Goal: Task Accomplishment & Management: Use online tool/utility

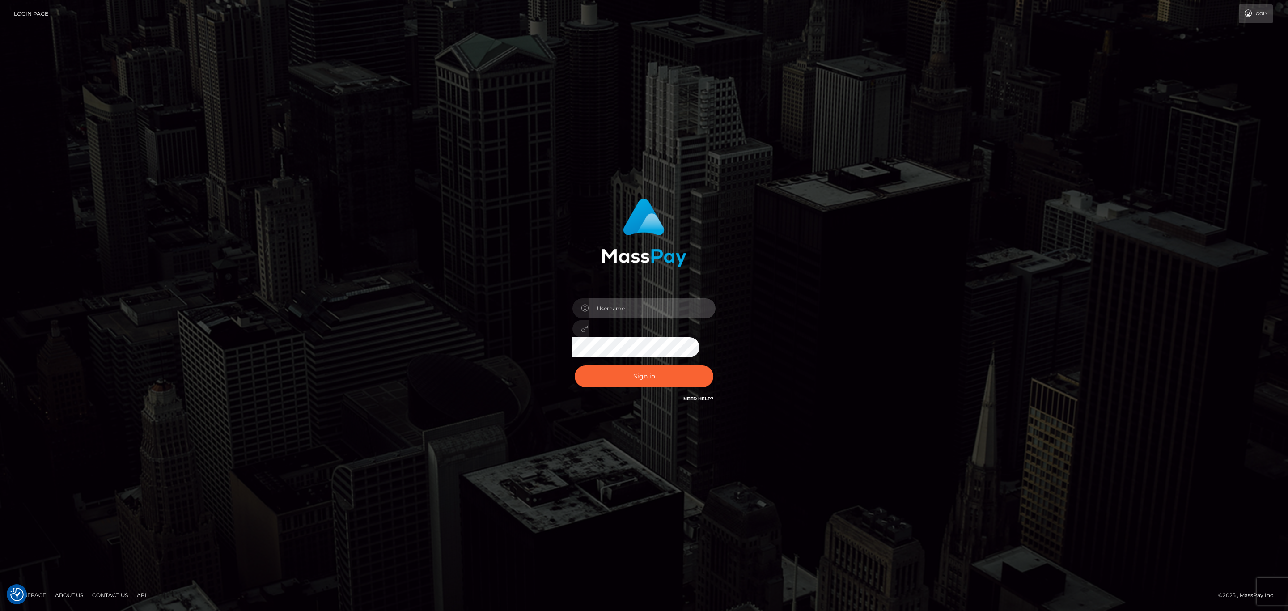
click at [668, 310] on input "text" at bounding box center [652, 308] width 127 height 20
type input "speralta"
click at [634, 377] on button "Sign in" at bounding box center [644, 376] width 139 height 22
click at [661, 309] on input "text" at bounding box center [652, 308] width 127 height 20
type input "speralta"
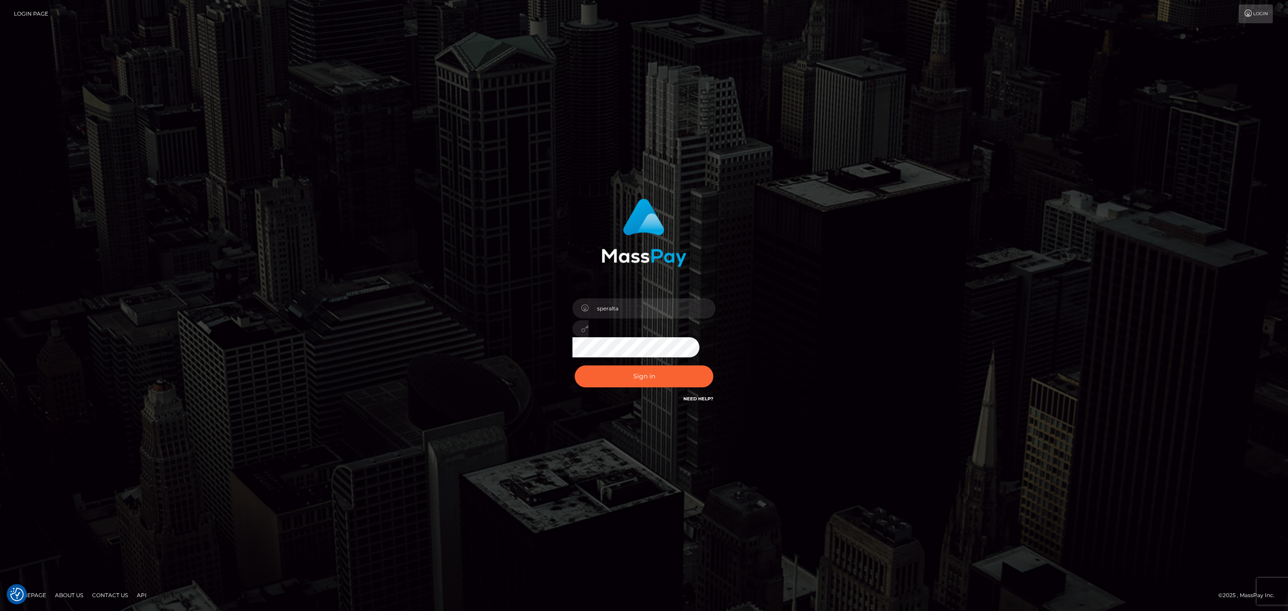
click at [575, 365] on button "Sign in" at bounding box center [644, 376] width 139 height 22
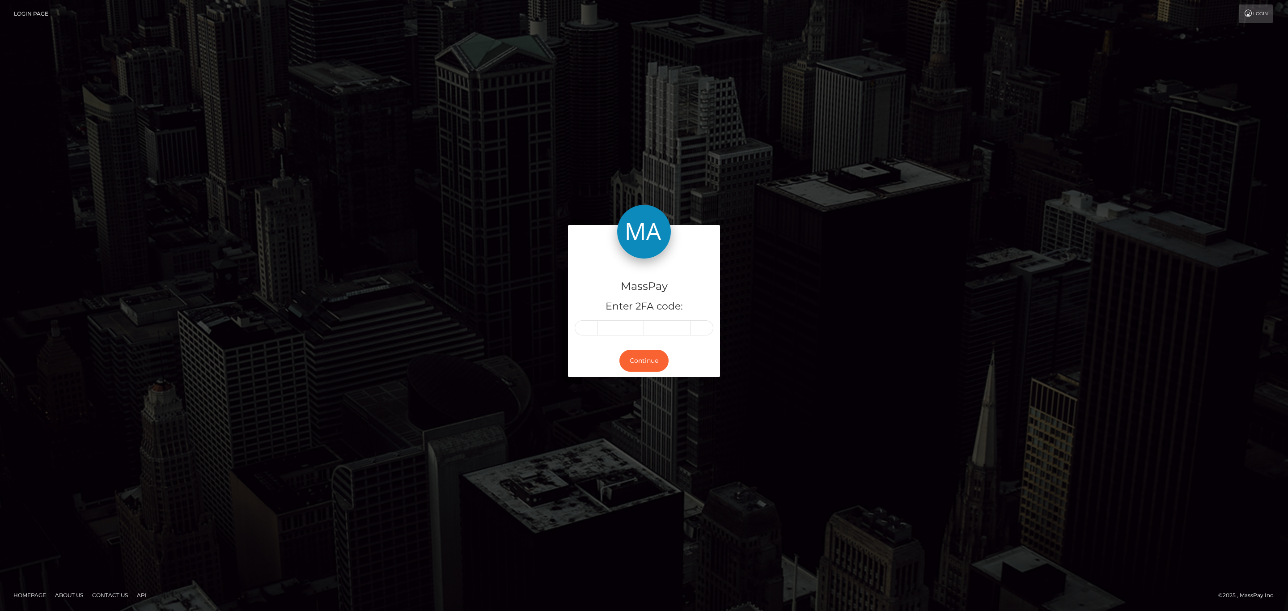
drag, startPoint x: 0, startPoint y: 0, endPoint x: 592, endPoint y: 326, distance: 675.8
click at [592, 326] on input "text" at bounding box center [586, 327] width 23 height 15
type input "4"
type input "7"
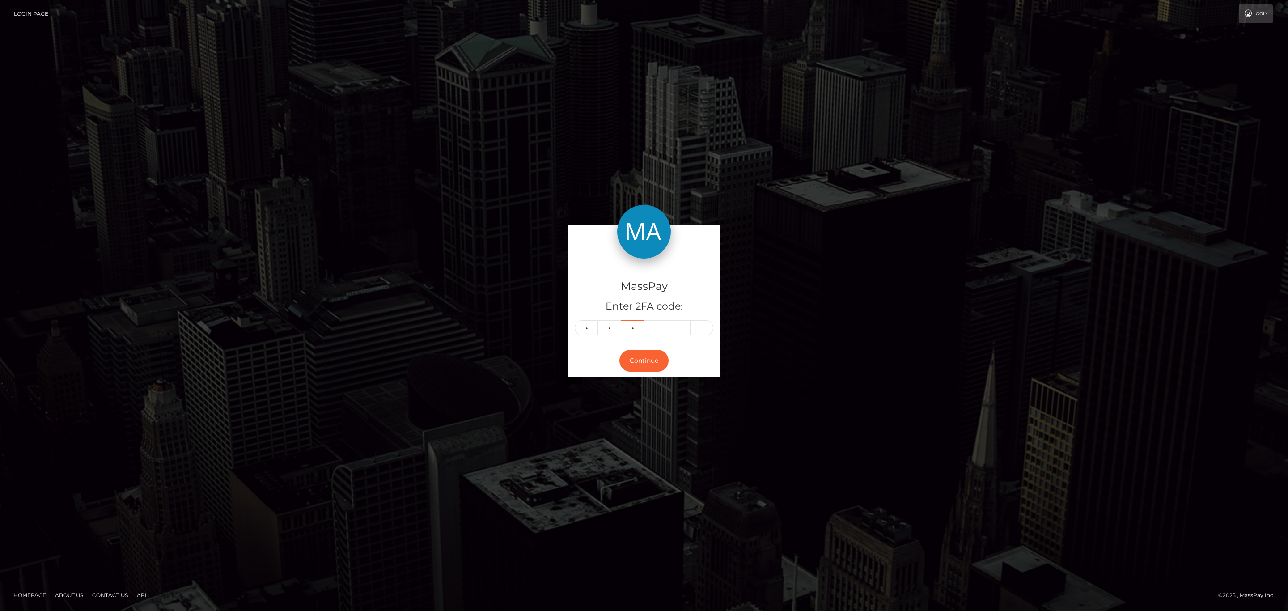
type input "8"
type input "3"
type input "0"
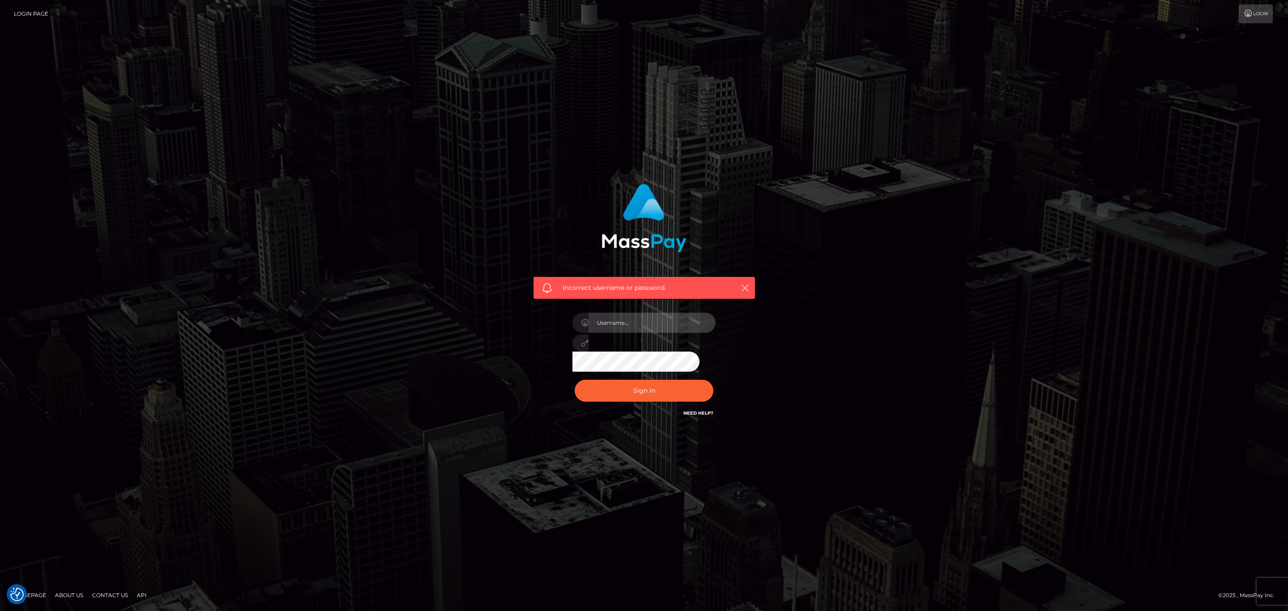
drag, startPoint x: 618, startPoint y: 321, endPoint x: 634, endPoint y: 321, distance: 16.1
click at [619, 321] on input "text" at bounding box center [652, 323] width 127 height 20
type input "speralta"
click at [642, 384] on button "Sign in" at bounding box center [644, 391] width 139 height 22
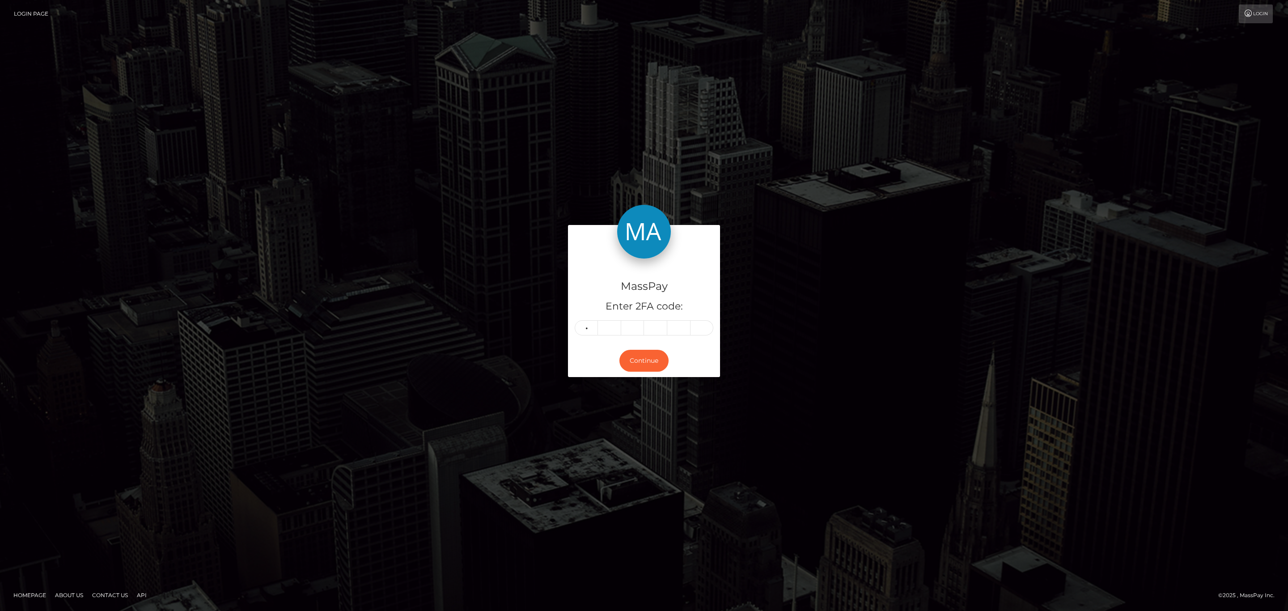
type input "7"
type input "6"
type input "8"
type input "3"
type input "9"
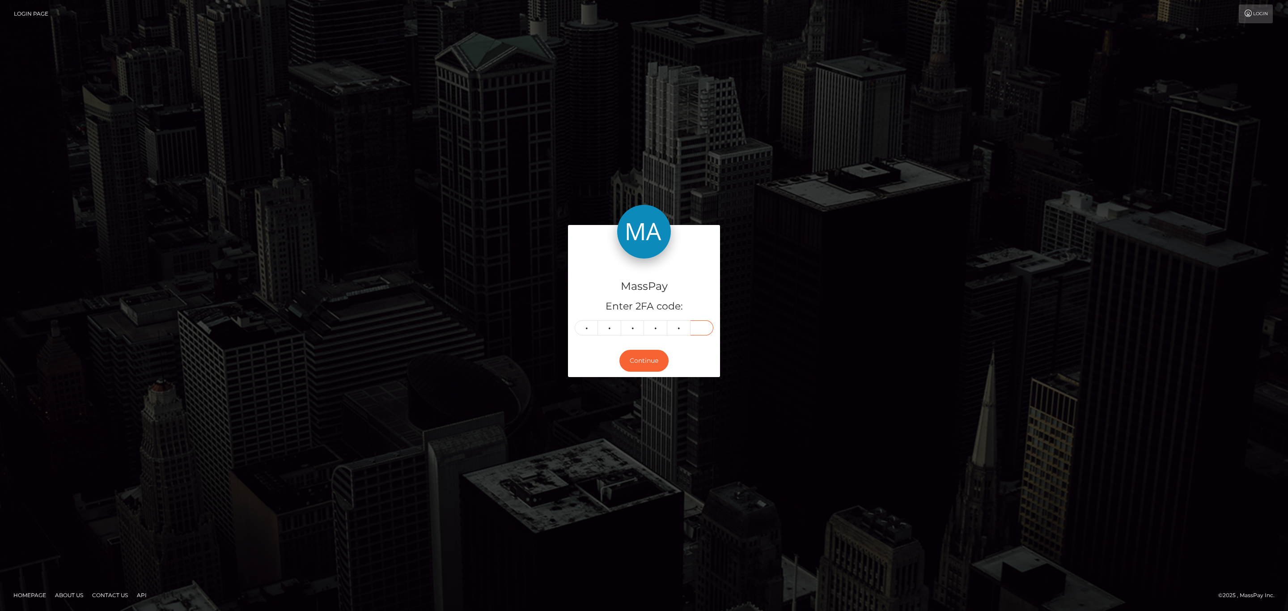
type input "8"
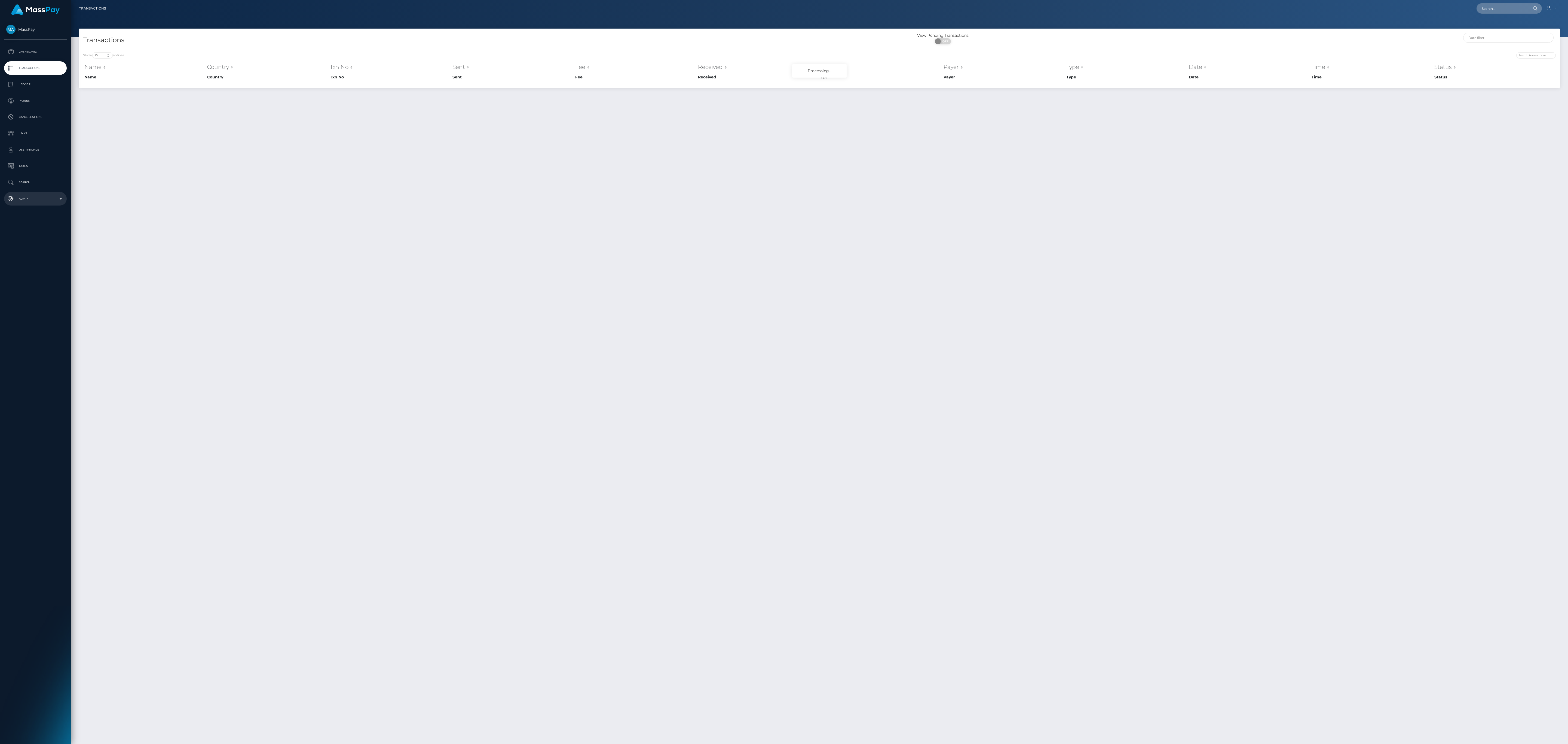
click at [47, 198] on p "Admin" at bounding box center [35, 198] width 58 height 8
click at [38, 326] on div "Choose Client" at bounding box center [32, 327] width 44 height 4
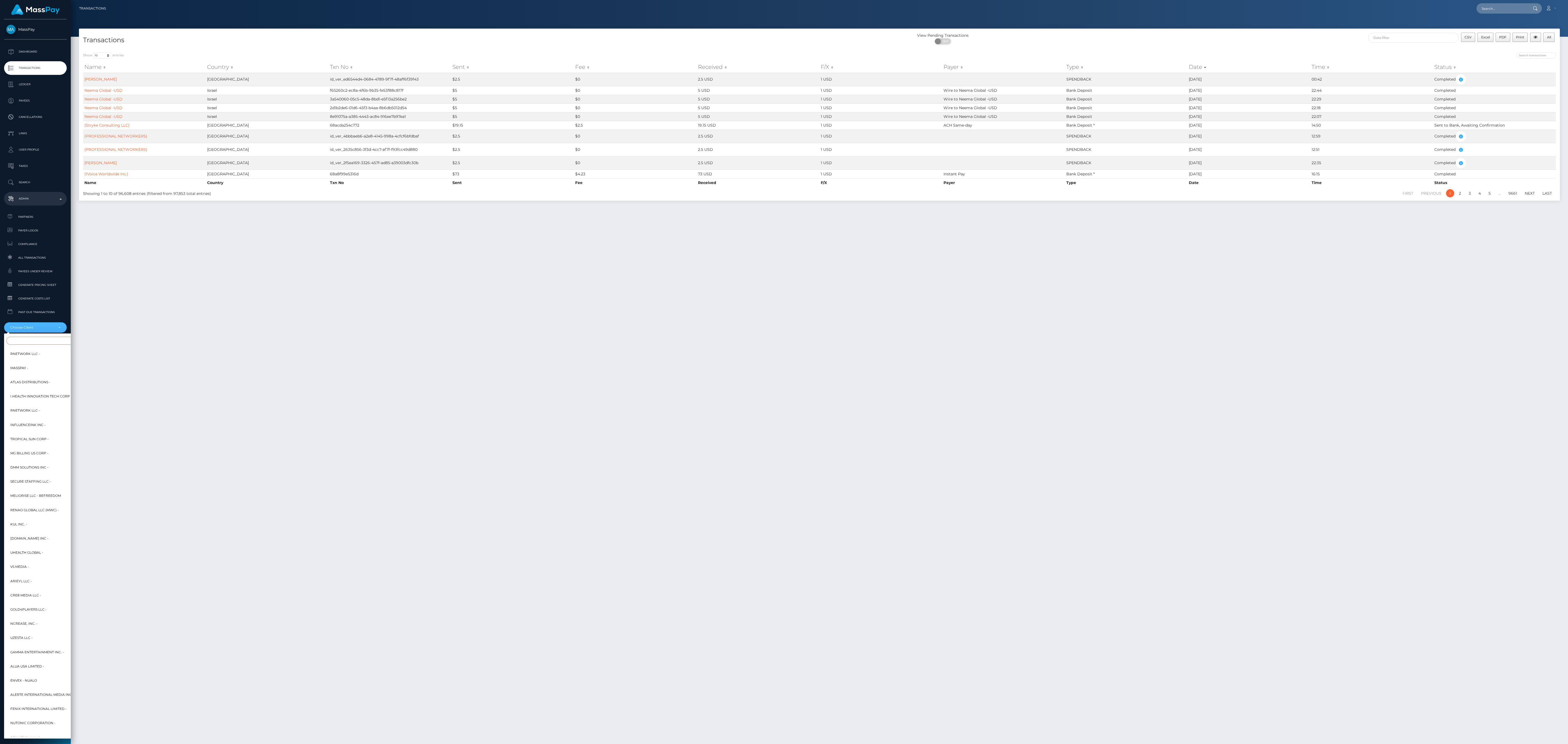
click at [54, 342] on input "Search" at bounding box center [66, 340] width 120 height 8
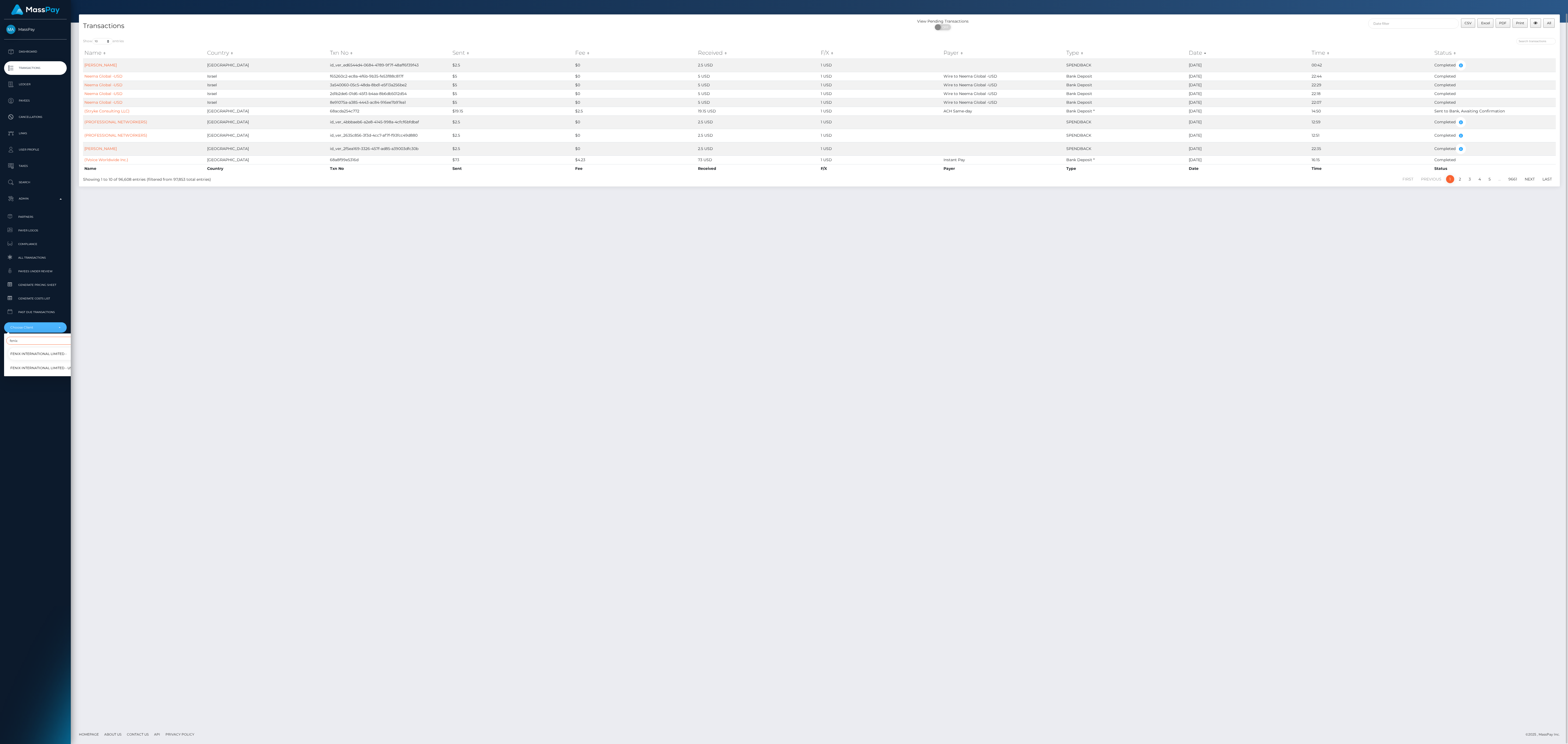
scroll to position [14, 0]
type input "fenix"
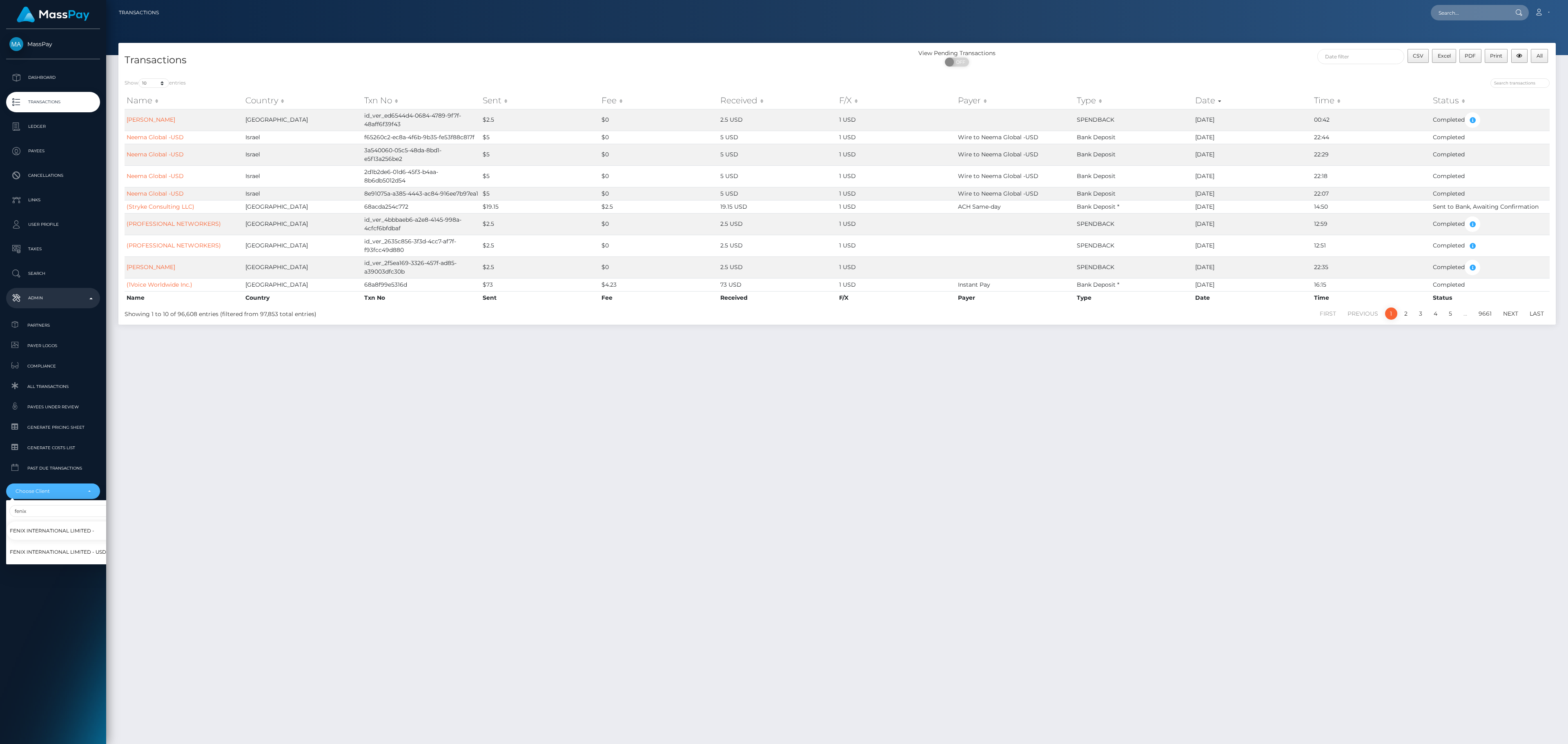
scroll to position [0, 0]
click at [58, 532] on span "Fenix International Limited -" at bounding box center [58, 531] width 85 height 11
select select "26"
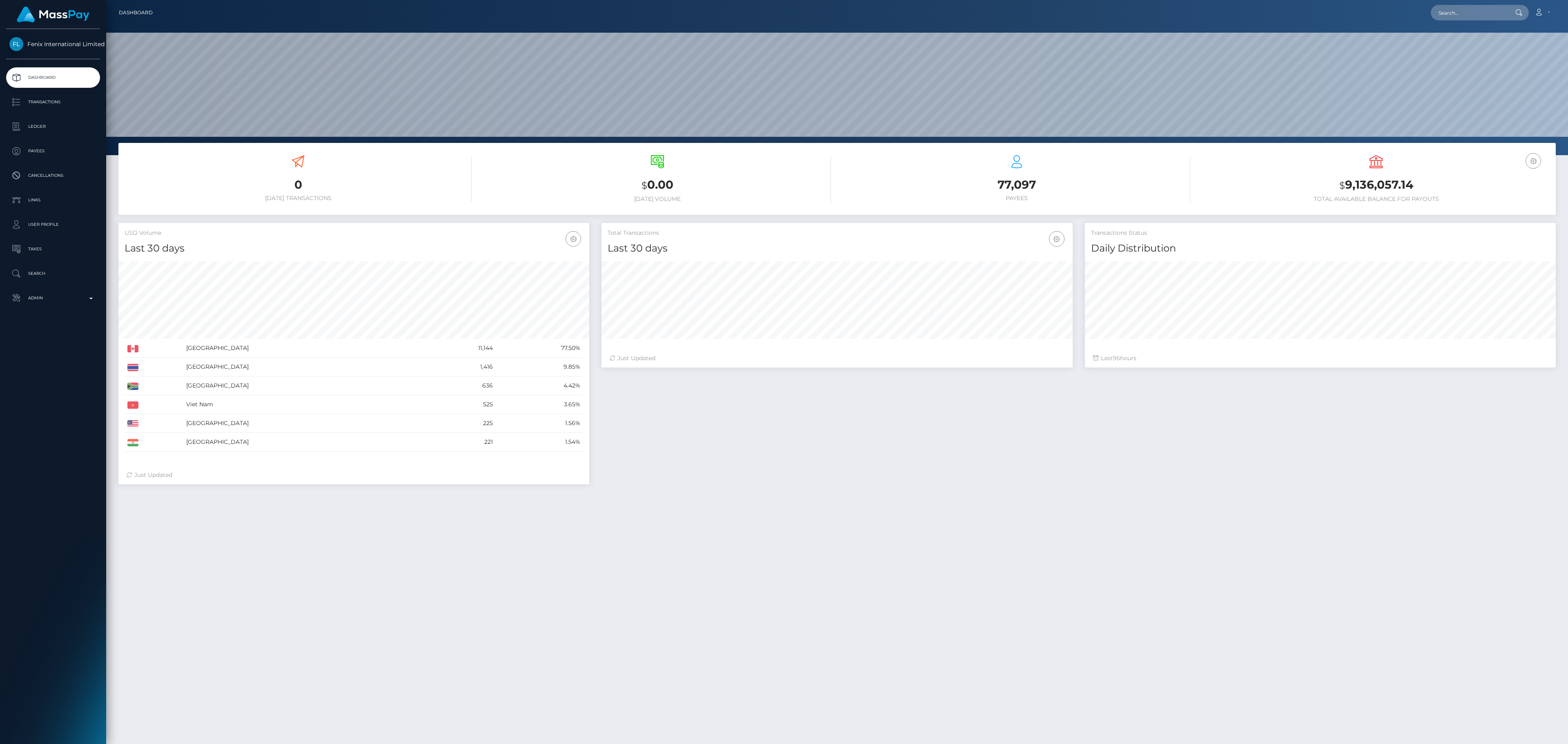
scroll to position [144, 470]
click at [67, 104] on p "Transactions" at bounding box center [53, 101] width 88 height 12
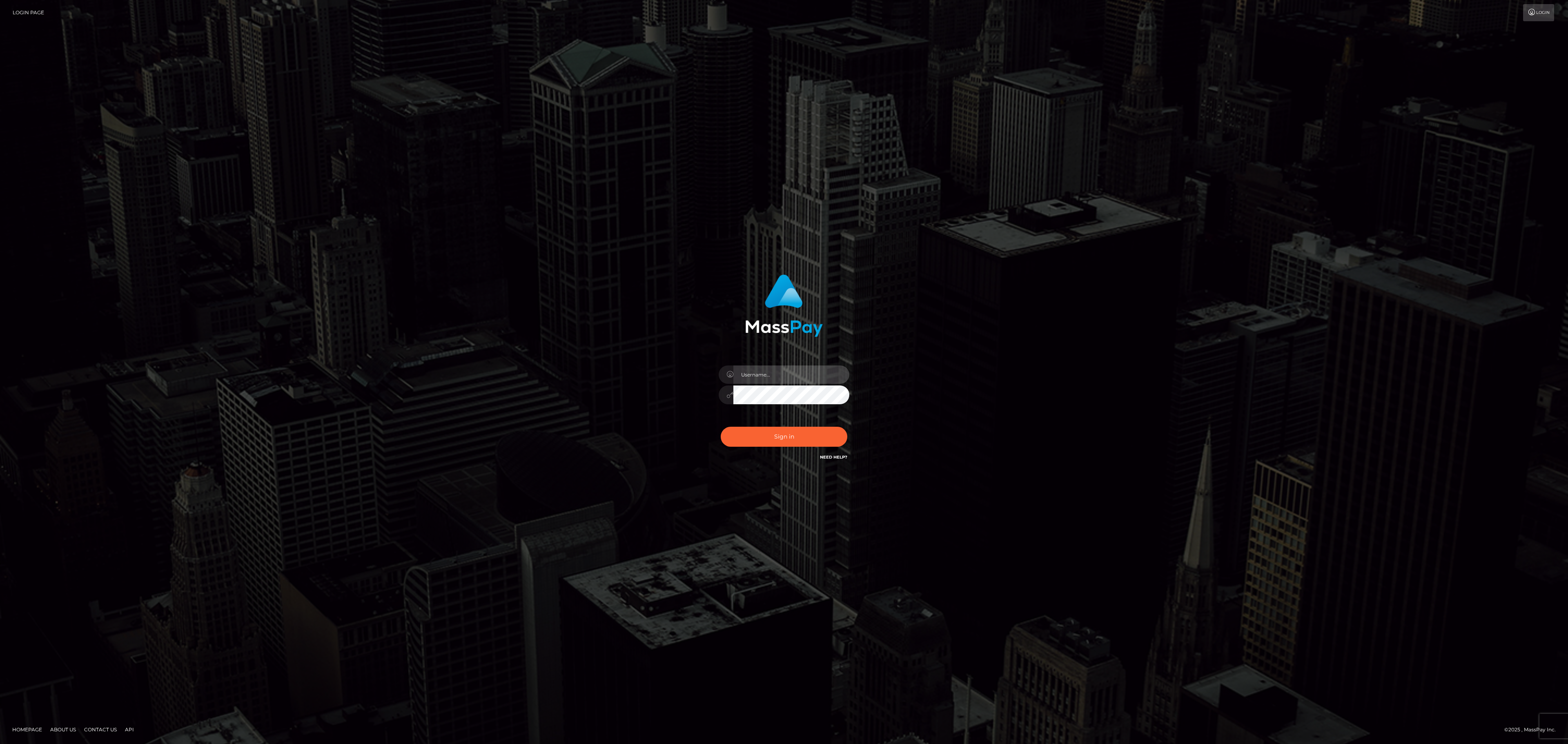
click at [782, 372] on input "text" at bounding box center [791, 374] width 116 height 18
type input "spperal"
checkbox input "true"
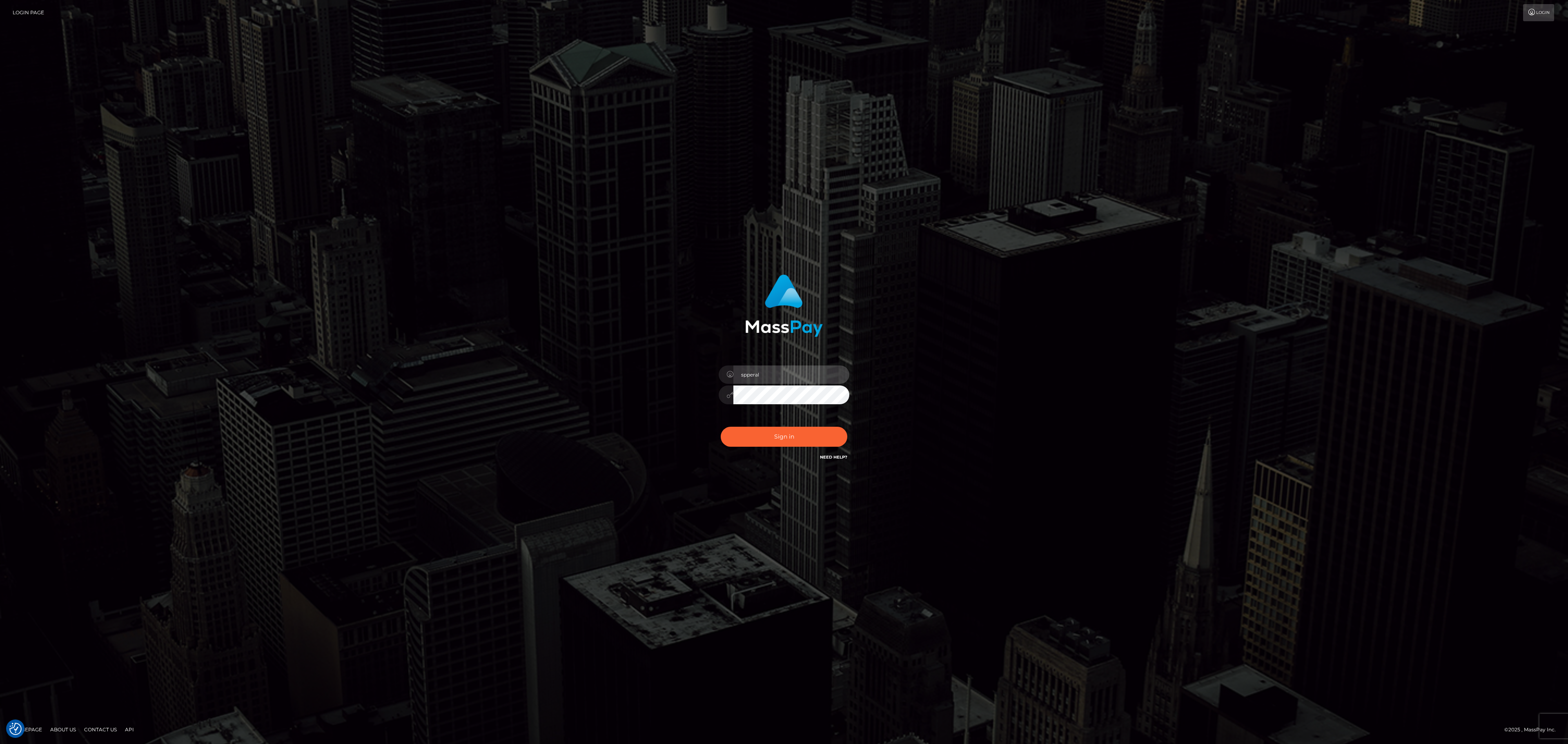
checkbox input "true"
type input "speralta"
click at [1103, 438] on div "speralta Sign in" at bounding box center [784, 372] width 1568 height 330
click at [782, 424] on div "Sign in Need Help?" at bounding box center [784, 440] width 143 height 37
click at [784, 433] on button "Sign in" at bounding box center [784, 436] width 127 height 20
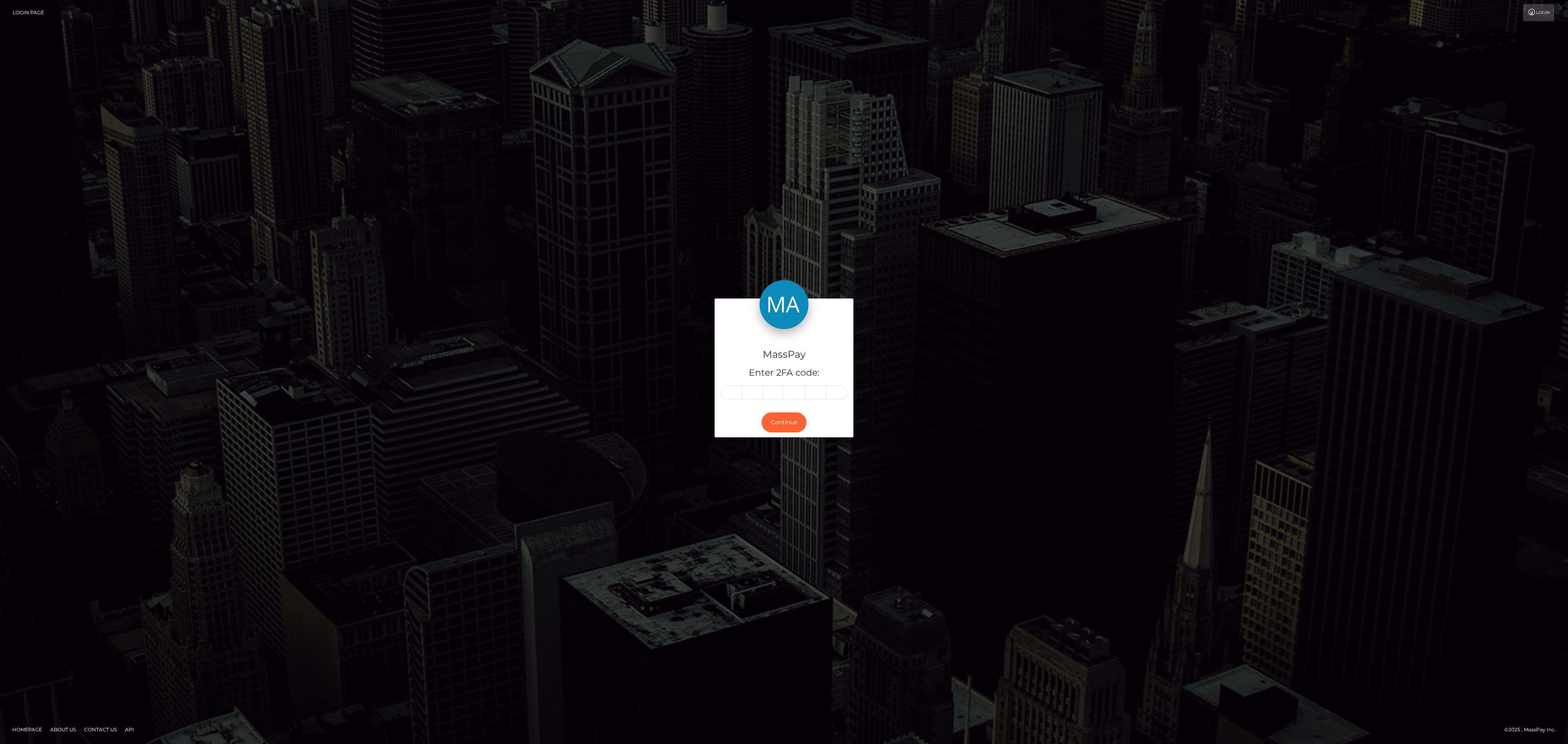
click at [729, 388] on input "text" at bounding box center [731, 392] width 21 height 14
type input "3"
type input "8"
type input "0"
type input "1"
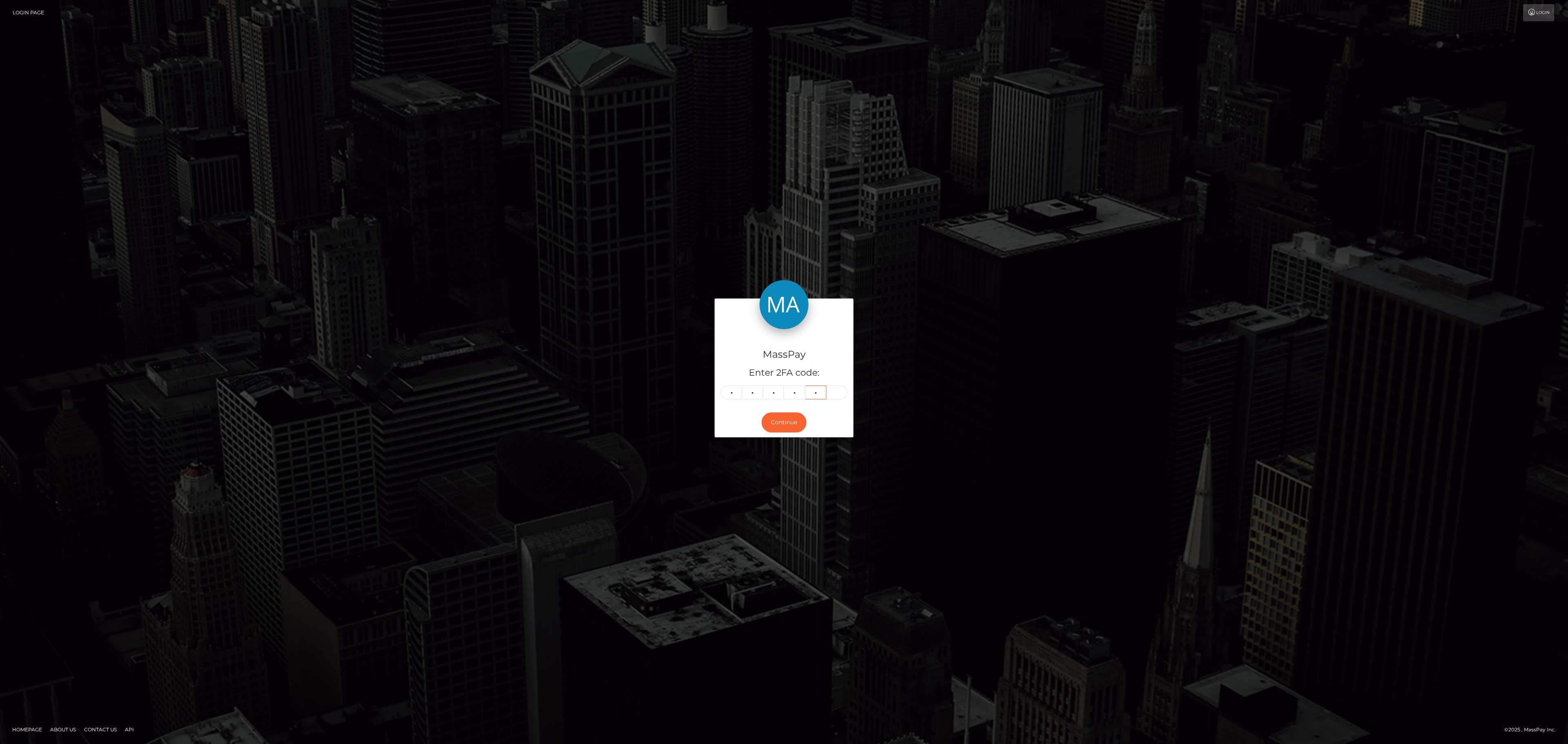
type input "9"
type input "3"
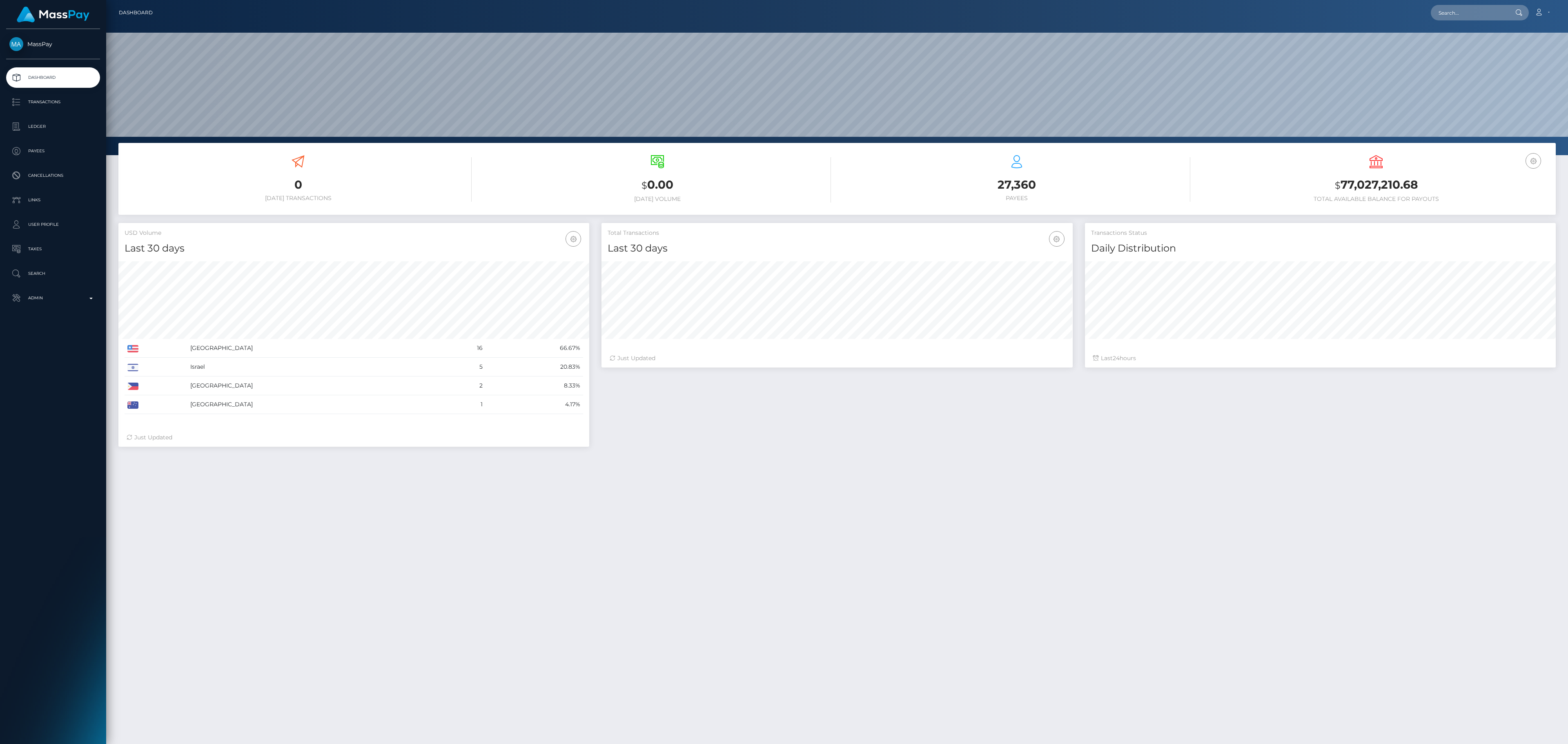
scroll to position [144, 470]
drag, startPoint x: 0, startPoint y: 0, endPoint x: 25, endPoint y: 100, distance: 103.1
click at [25, 100] on p "Transactions" at bounding box center [53, 101] width 88 height 12
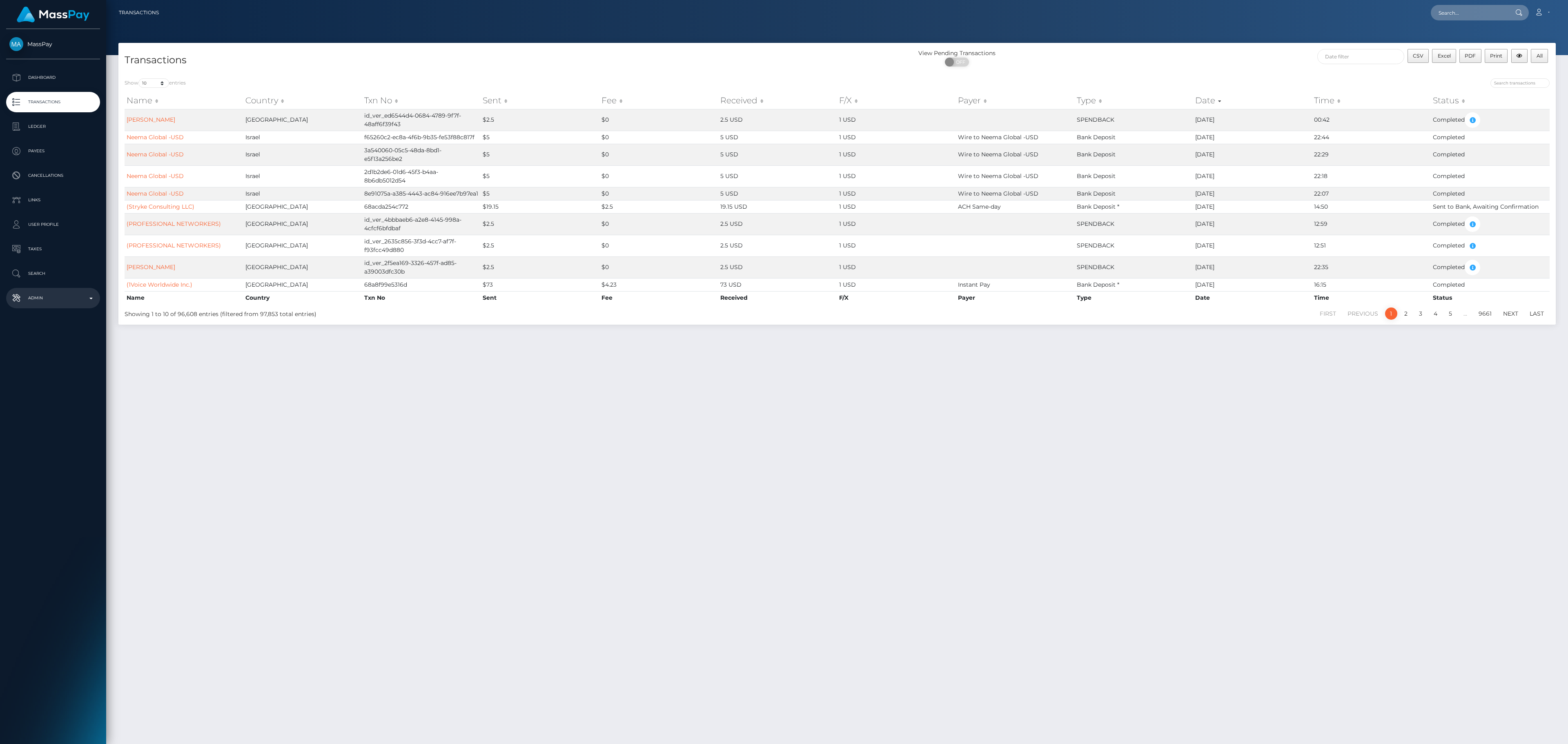
click at [32, 302] on p "Admin" at bounding box center [53, 298] width 88 height 12
click at [60, 488] on div "Choose Client" at bounding box center [48, 490] width 66 height 6
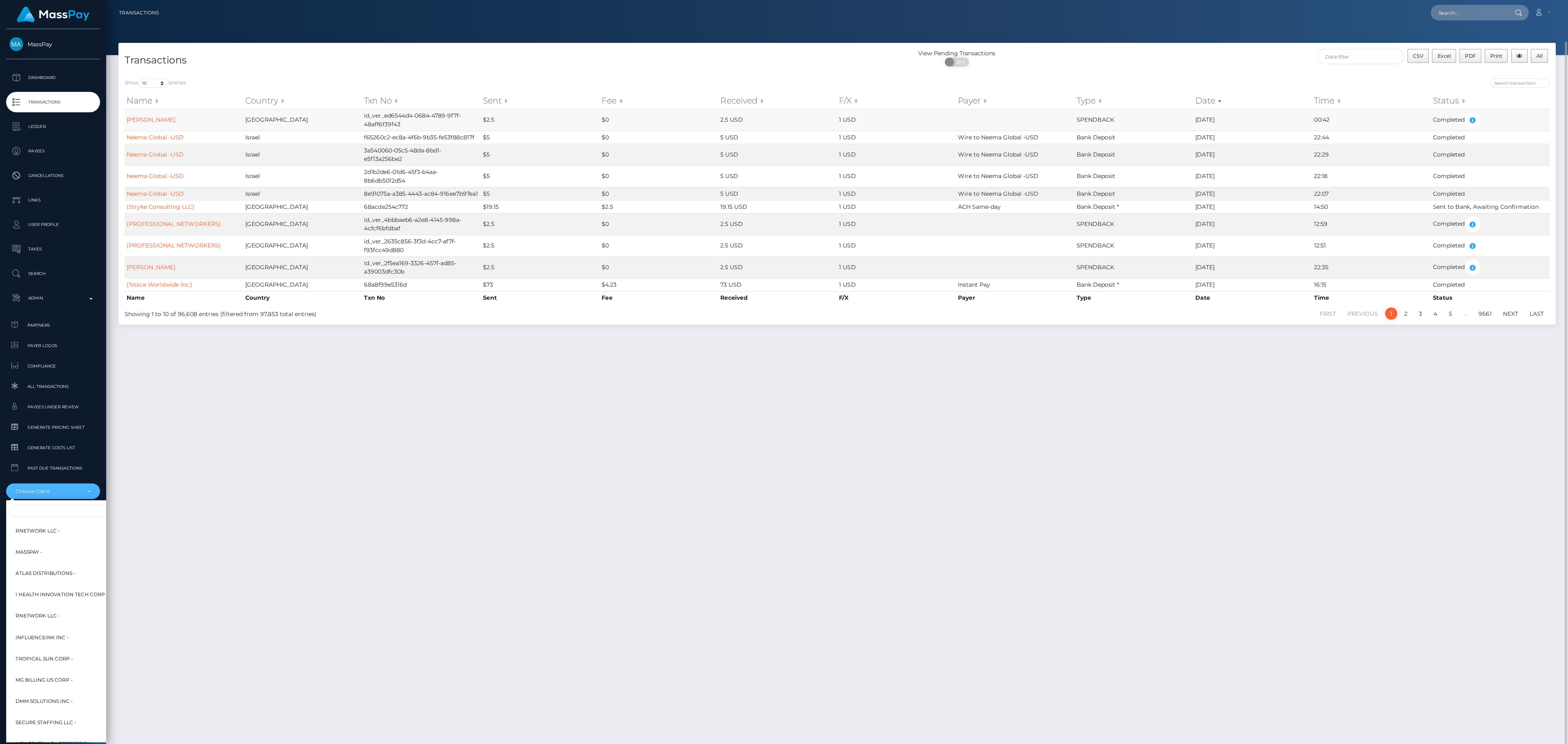
scroll to position [14, 0]
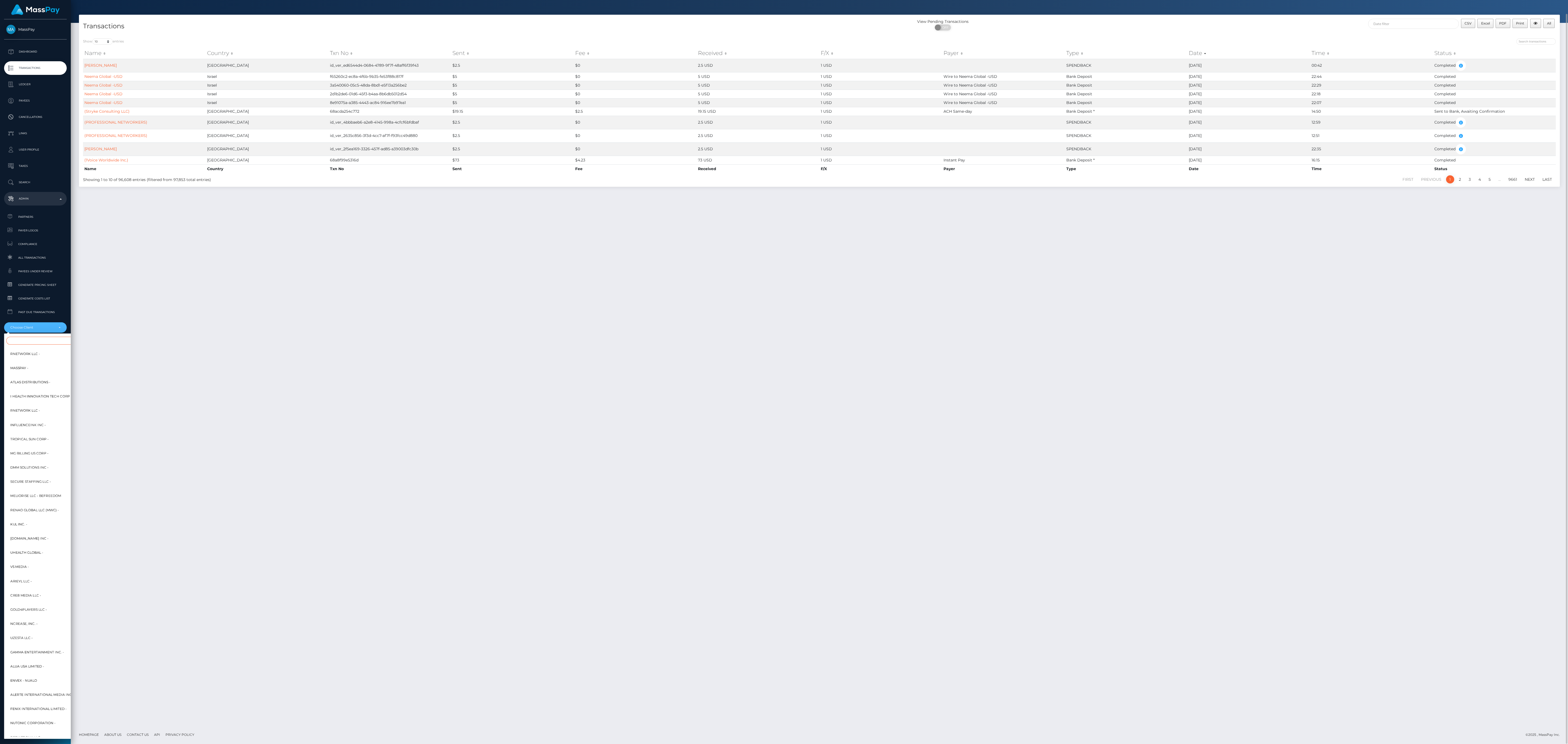
click at [47, 340] on input "Search" at bounding box center [66, 340] width 120 height 8
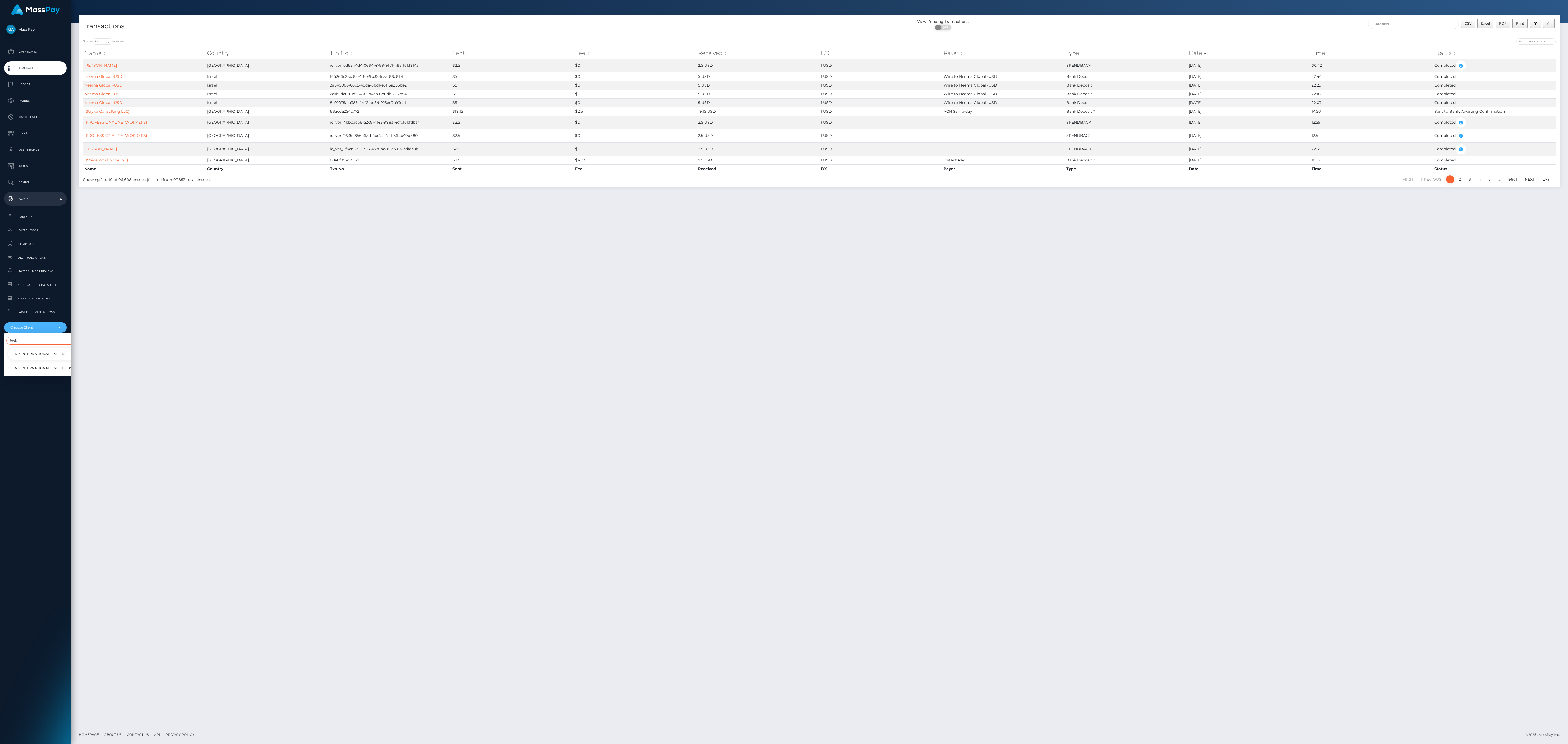
type input "fenix"
click at [48, 354] on span "Fenix International Limited -" at bounding box center [38, 354] width 57 height 7
select select "26"
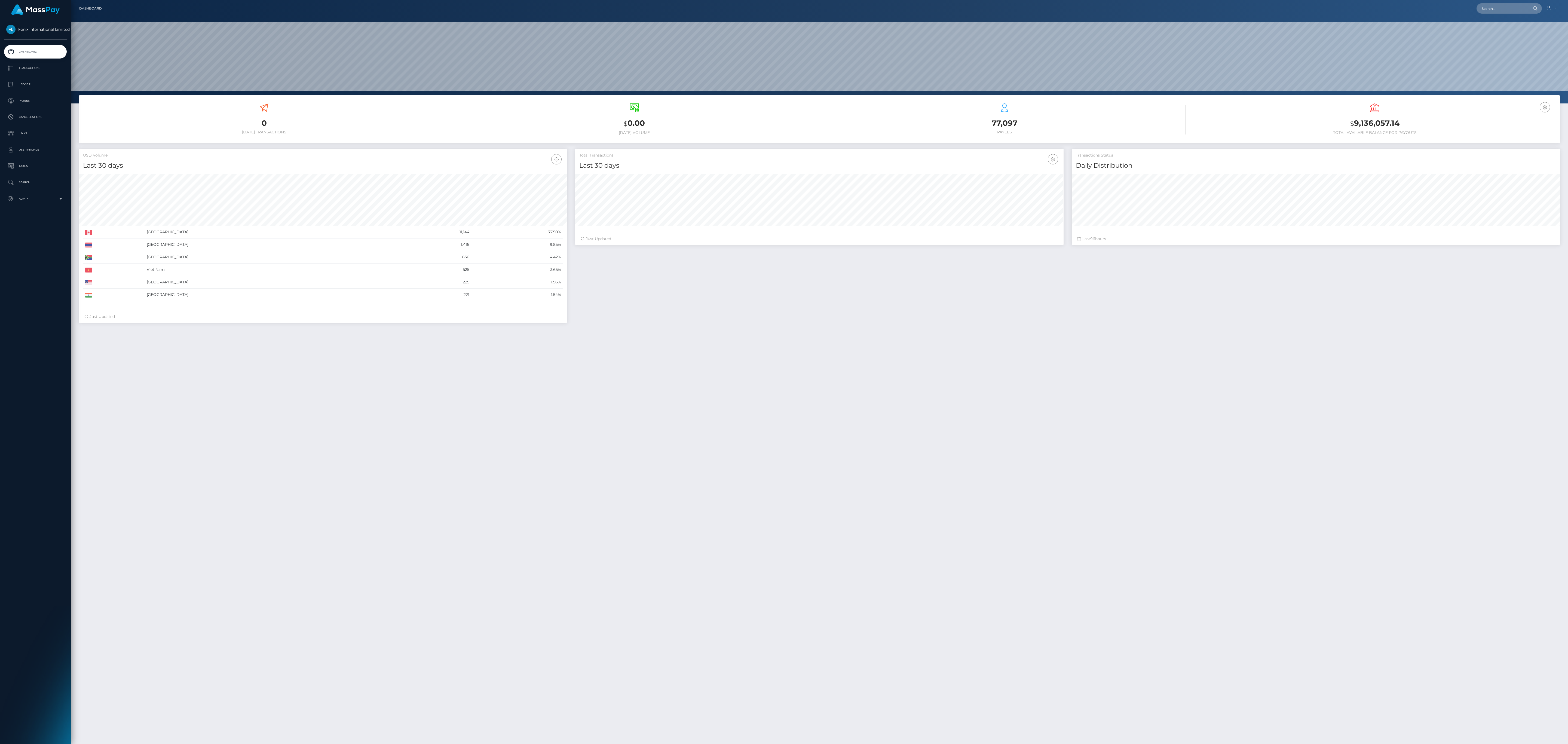
scroll to position [96, 488]
click at [47, 66] on p "Transactions" at bounding box center [35, 68] width 58 height 8
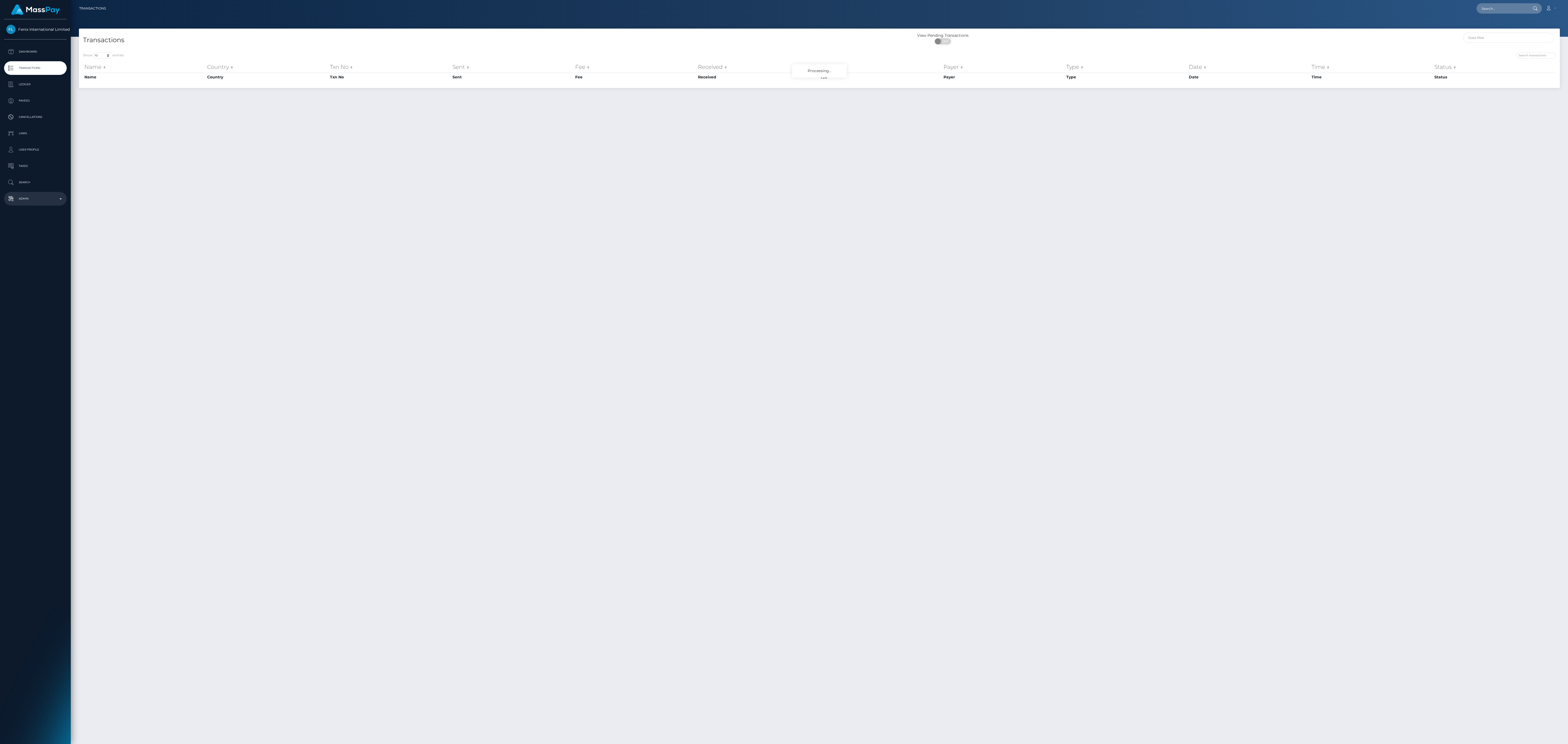
click at [33, 194] on link "Admin" at bounding box center [35, 198] width 63 height 13
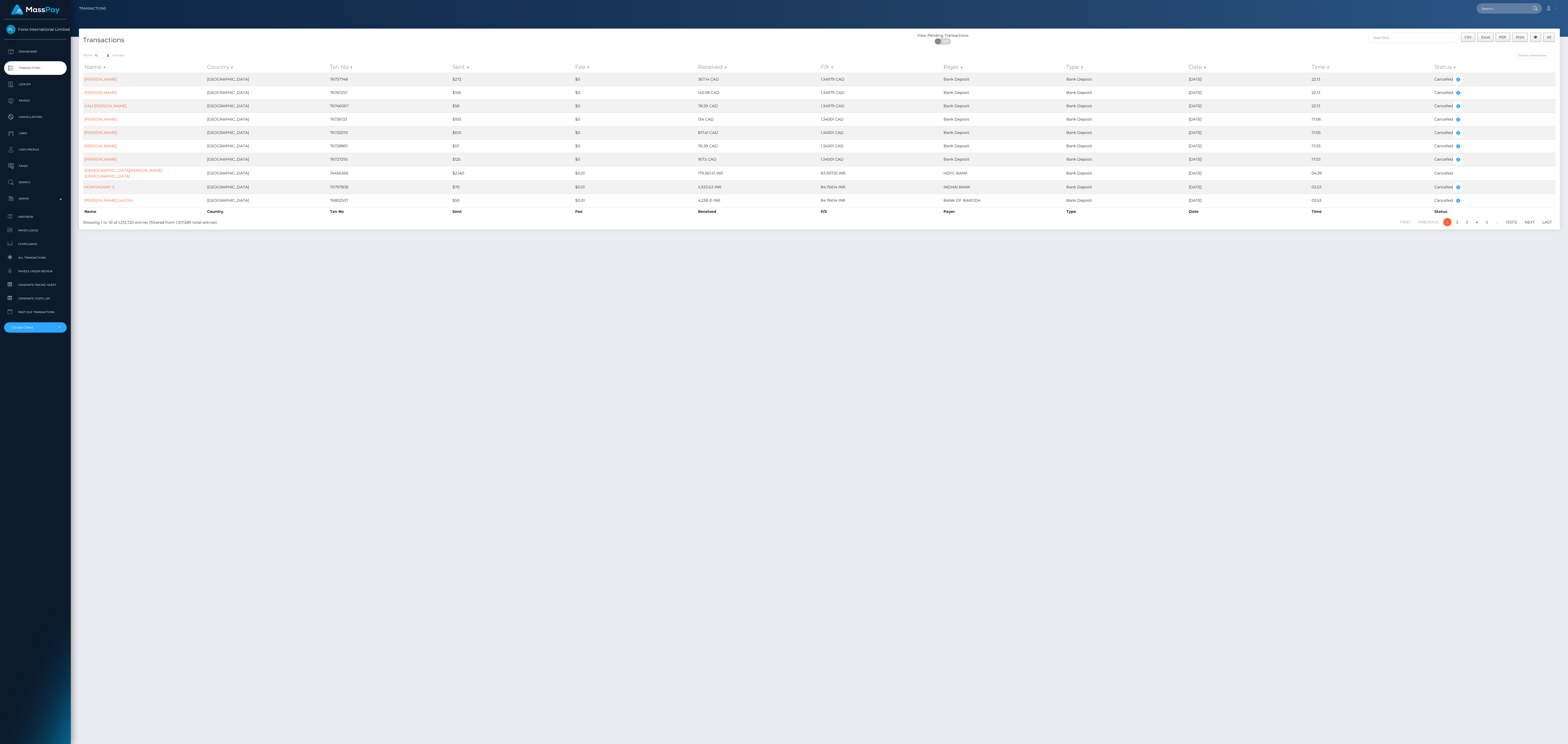
click at [528, 503] on div "Transactions View Pending Transactions ON OFF CSV Excel PDF Print All Show 10 2…" at bounding box center [819, 384] width 1497 height 711
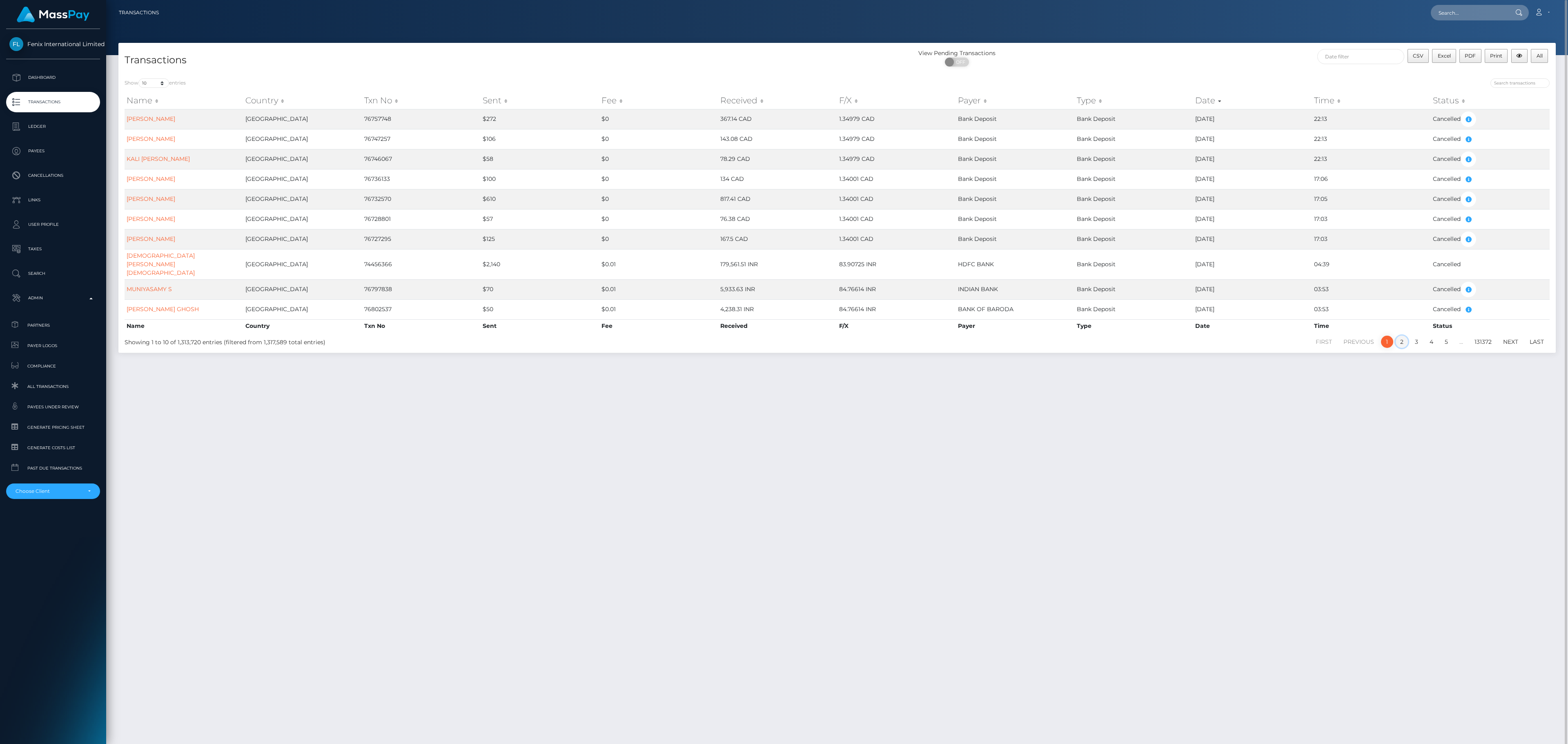
click at [1405, 336] on link "2" at bounding box center [1402, 341] width 12 height 12
click at [1336, 47] on div "Transactions View Pending Transactions ON OFF CSV Excel PDF Print All" at bounding box center [837, 58] width 1437 height 29
click at [1338, 51] on input "text" at bounding box center [1361, 57] width 87 height 16
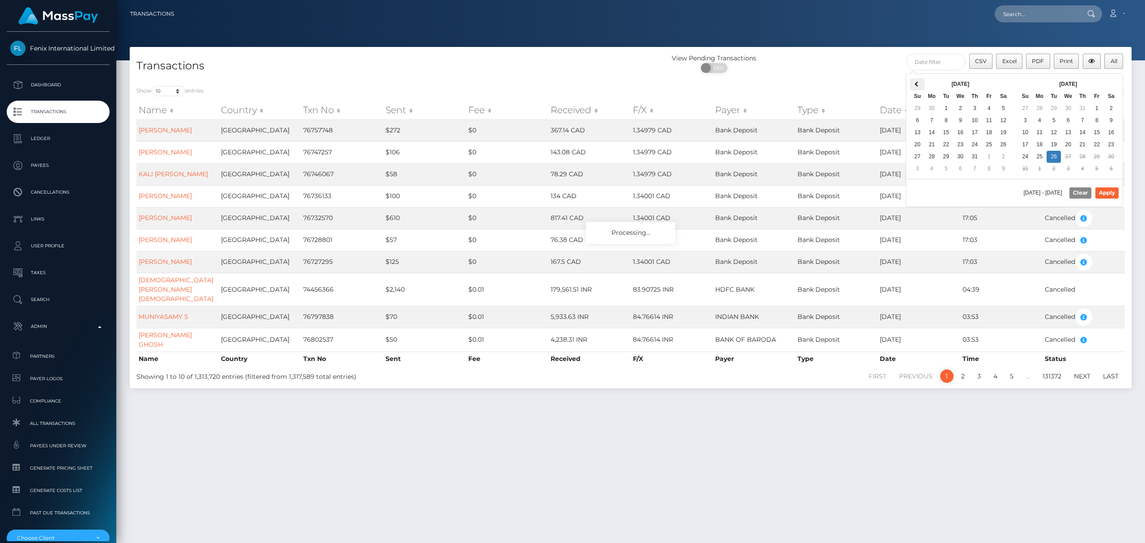
click at [923, 80] on th at bounding box center [917, 84] width 14 height 12
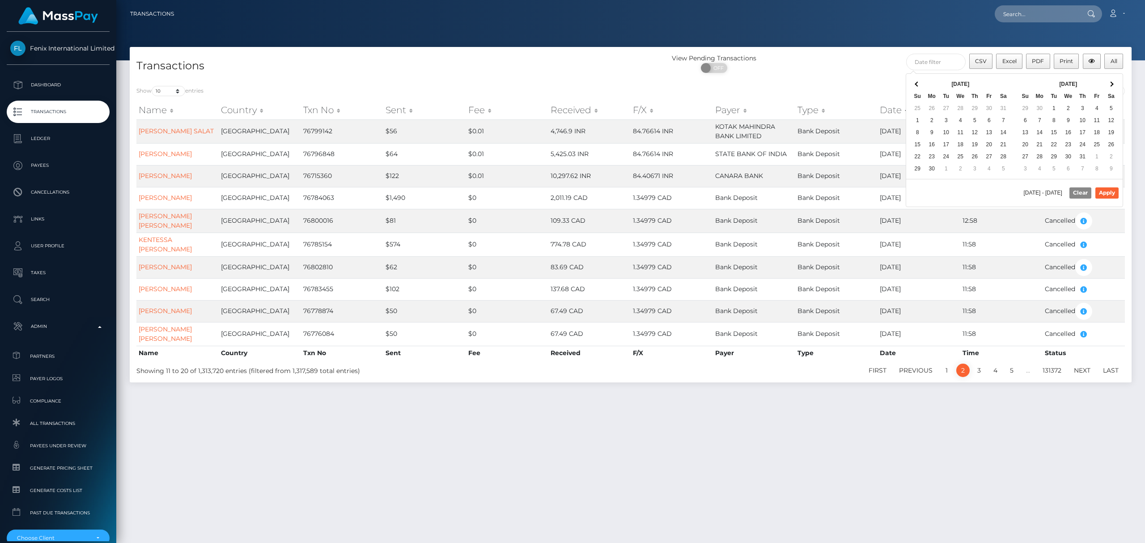
click at [923, 80] on th at bounding box center [917, 84] width 14 height 12
click at [1110, 85] on span at bounding box center [1111, 84] width 5 height 5
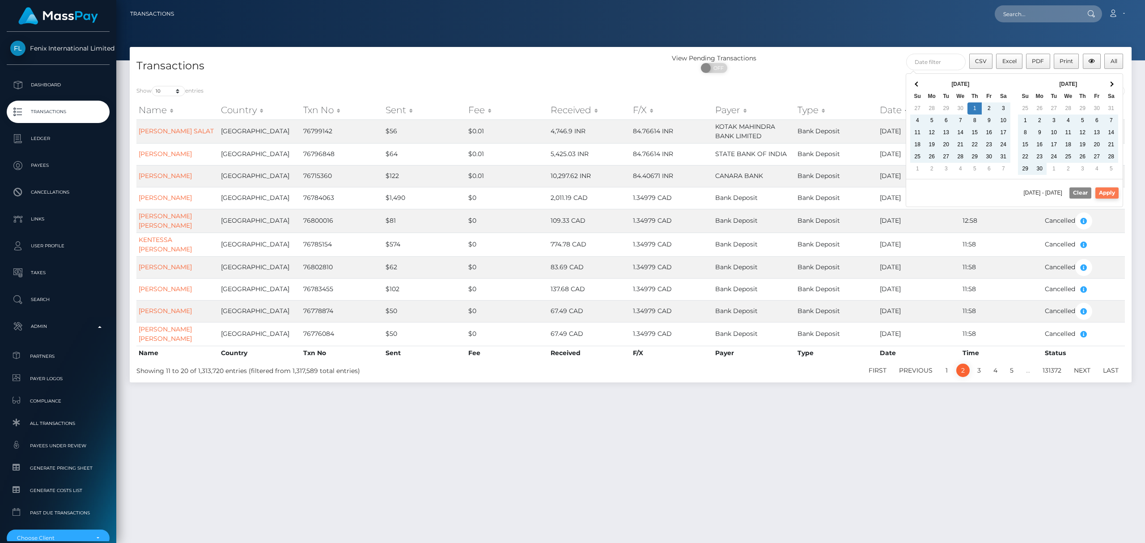
click at [1106, 194] on button "Apply" at bounding box center [1106, 192] width 23 height 11
type input "05/01/2025 - 08/02/2025"
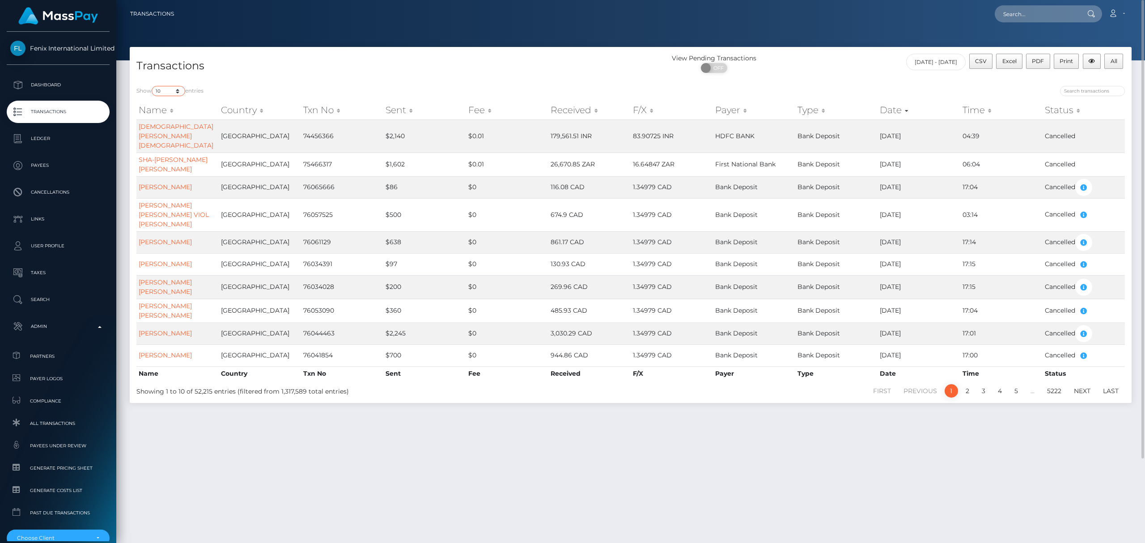
click at [169, 92] on select "10 25 50 100 250 500 1,000 3,500 All" at bounding box center [169, 91] width 34 height 10
click at [153, 86] on select "10 25 50 100 250 500 1,000 3,500 All" at bounding box center [169, 91] width 34 height 10
click at [172, 92] on select "10 25 50 100 250 500 1,000 3,500 All" at bounding box center [169, 91] width 34 height 10
select select "1000"
click at [153, 86] on select "10 25 50 100 250 500 1,000 3,500 All" at bounding box center [169, 91] width 34 height 10
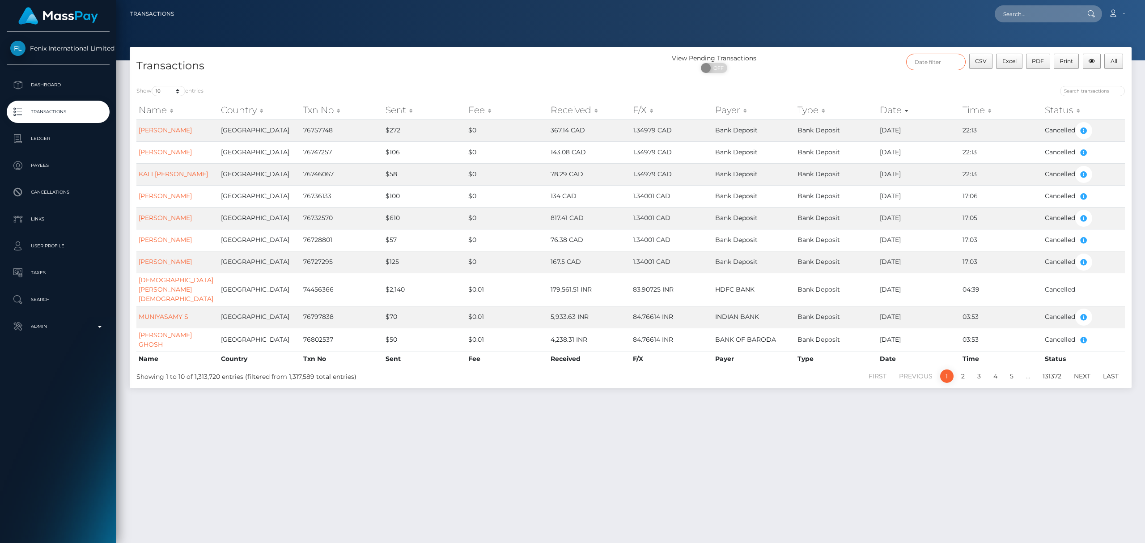
click at [929, 68] on input "text" at bounding box center [935, 62] width 59 height 17
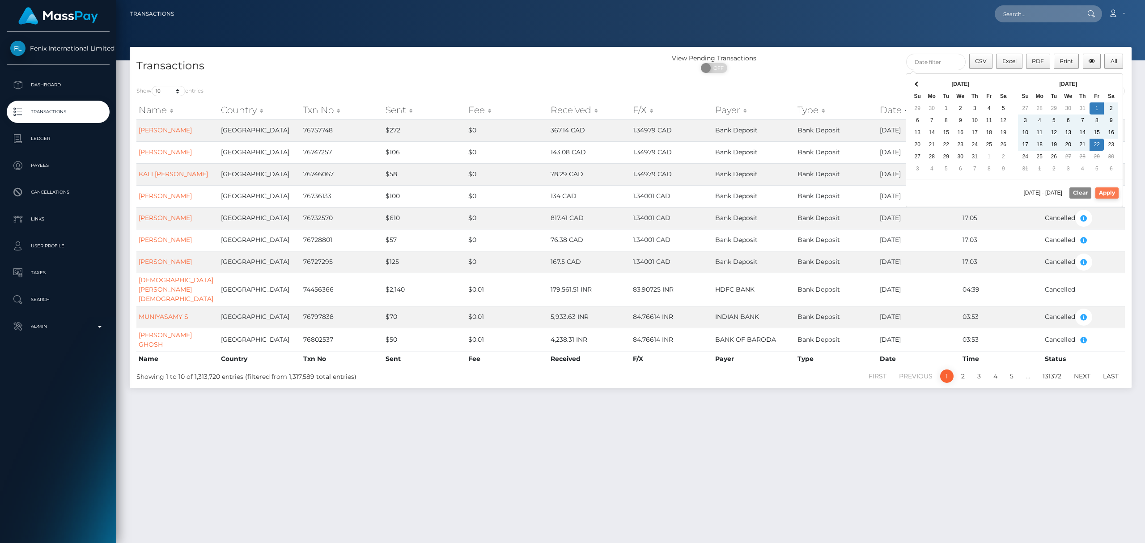
click at [1111, 198] on button "Apply" at bounding box center [1106, 192] width 23 height 11
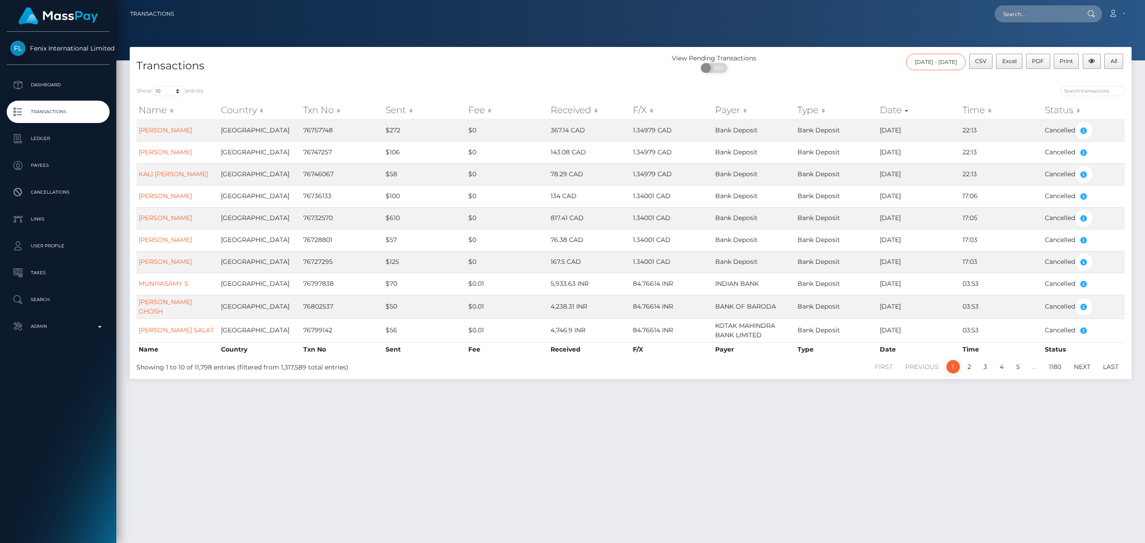
click at [947, 63] on input "[DATE] - [DATE]" at bounding box center [935, 62] width 59 height 17
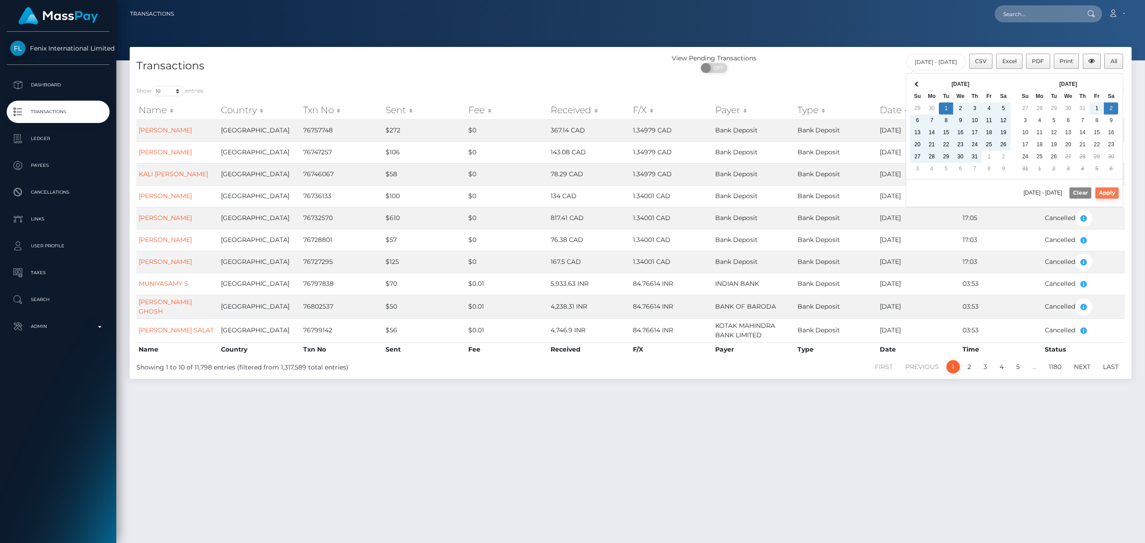
click at [1110, 192] on button "Apply" at bounding box center [1106, 192] width 23 height 11
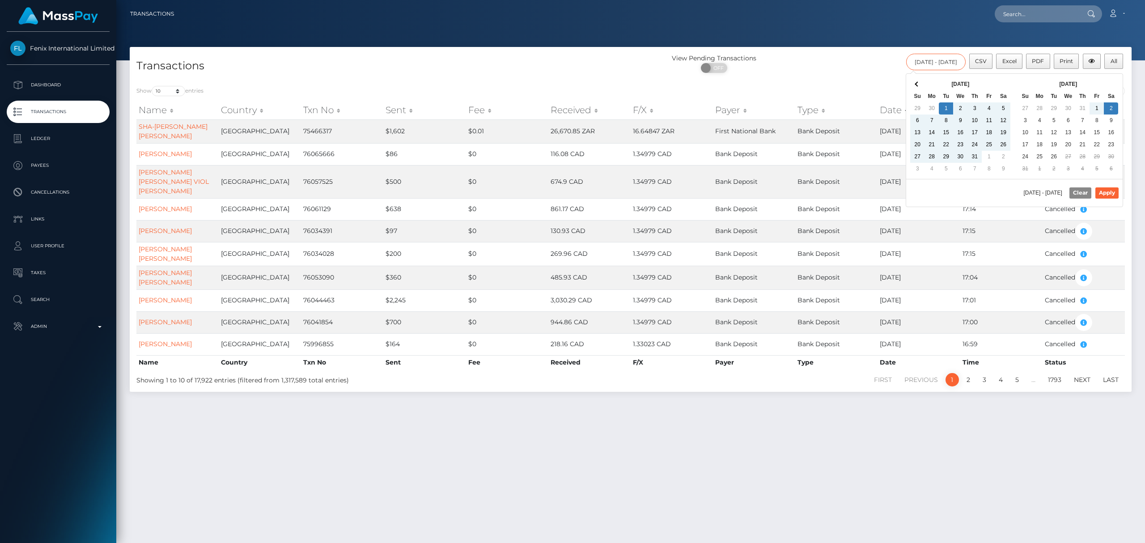
click at [922, 65] on input "[DATE] - [DATE]" at bounding box center [935, 62] width 59 height 17
click at [914, 82] on th at bounding box center [917, 84] width 14 height 12
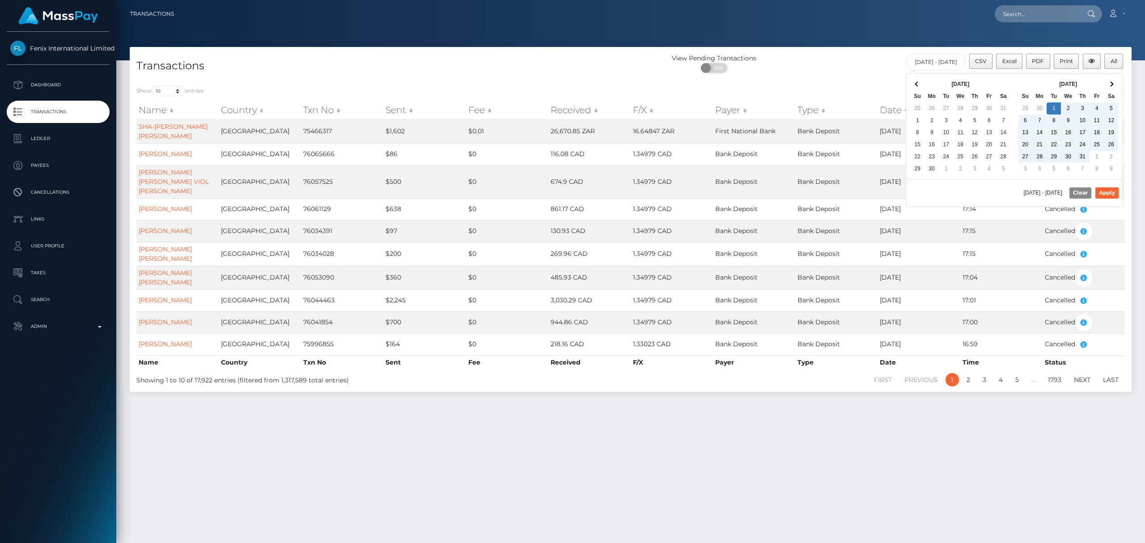
click at [914, 82] on th at bounding box center [917, 84] width 14 height 12
click at [911, 82] on th at bounding box center [917, 84] width 14 height 12
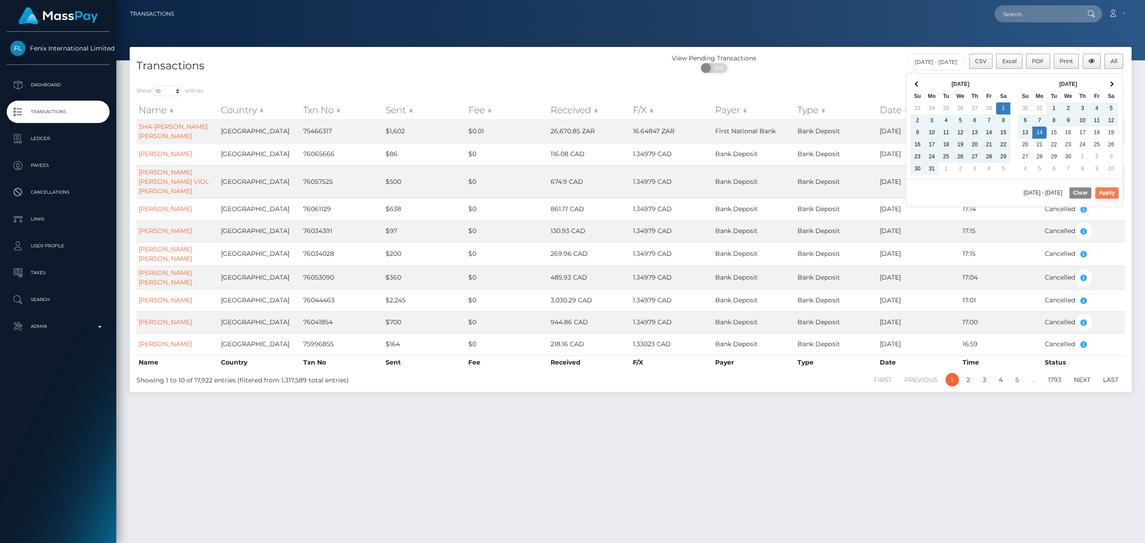
click at [1110, 195] on button "Apply" at bounding box center [1106, 192] width 23 height 11
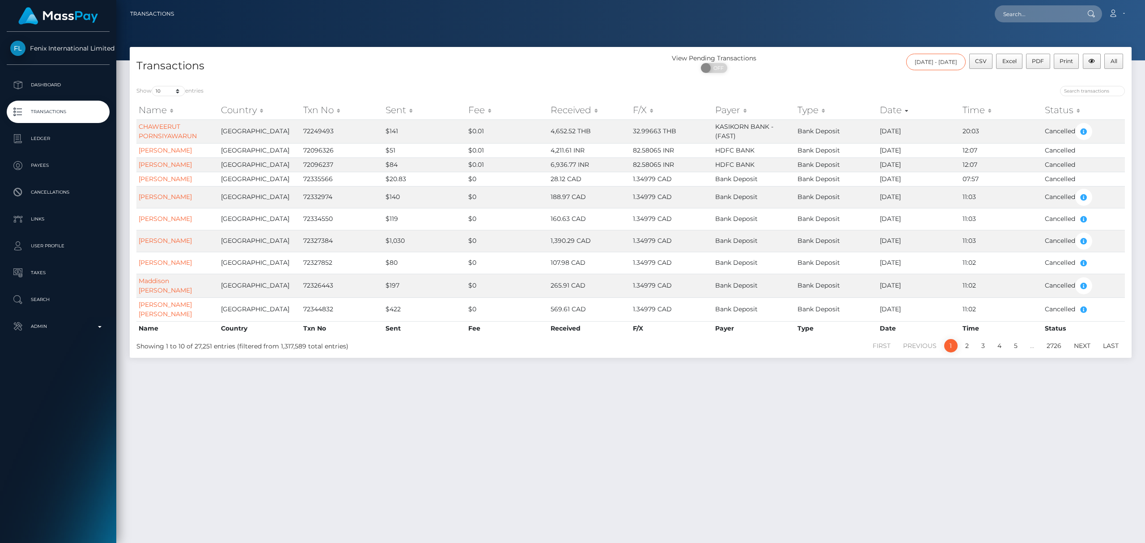
click at [928, 63] on input "[DATE] - [DATE]" at bounding box center [935, 62] width 59 height 17
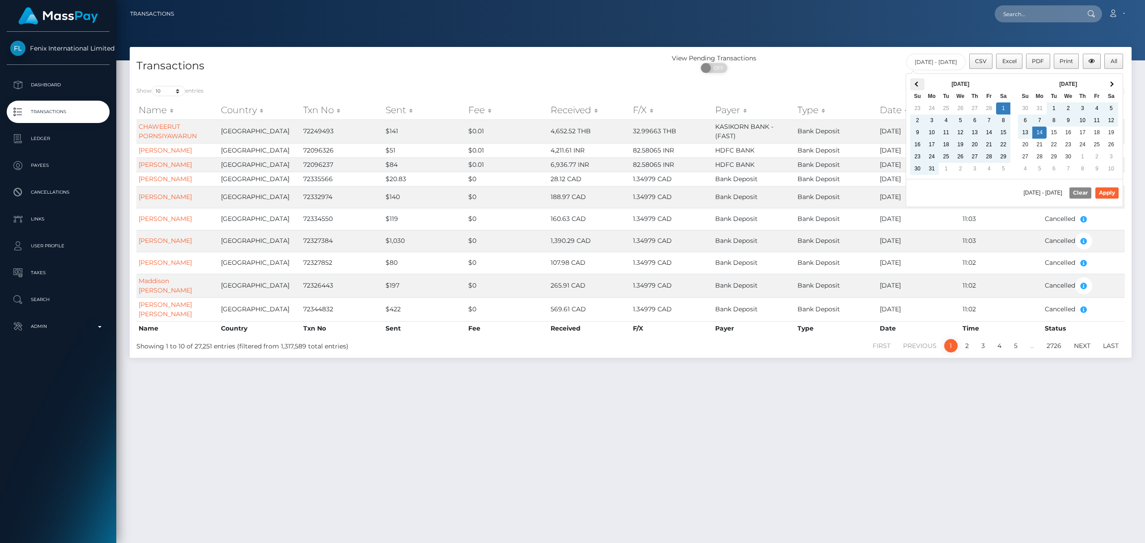
click at [917, 84] on span at bounding box center [917, 84] width 5 height 5
click at [1112, 84] on span at bounding box center [1111, 84] width 5 height 5
click at [1108, 192] on button "Apply" at bounding box center [1106, 192] width 23 height 11
type input "[DATE] - [DATE]"
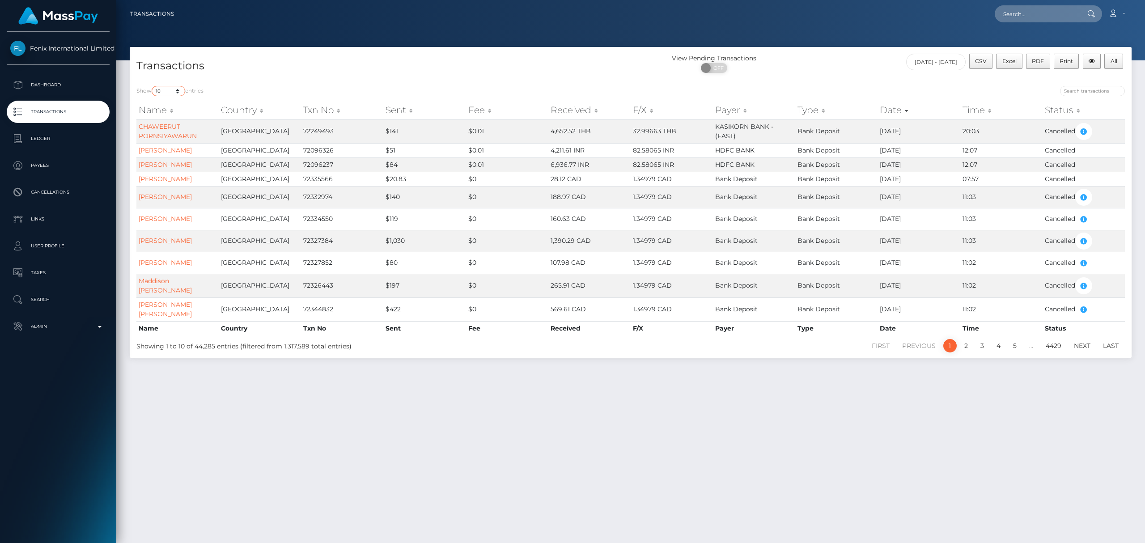
click at [182, 86] on select "10 25 50 100 250 500 1,000 3,500 All" at bounding box center [169, 91] width 34 height 10
select select "3500"
click at [153, 86] on select "10 25 50 100 250 500 1,000 3,500 All" at bounding box center [169, 91] width 34 height 10
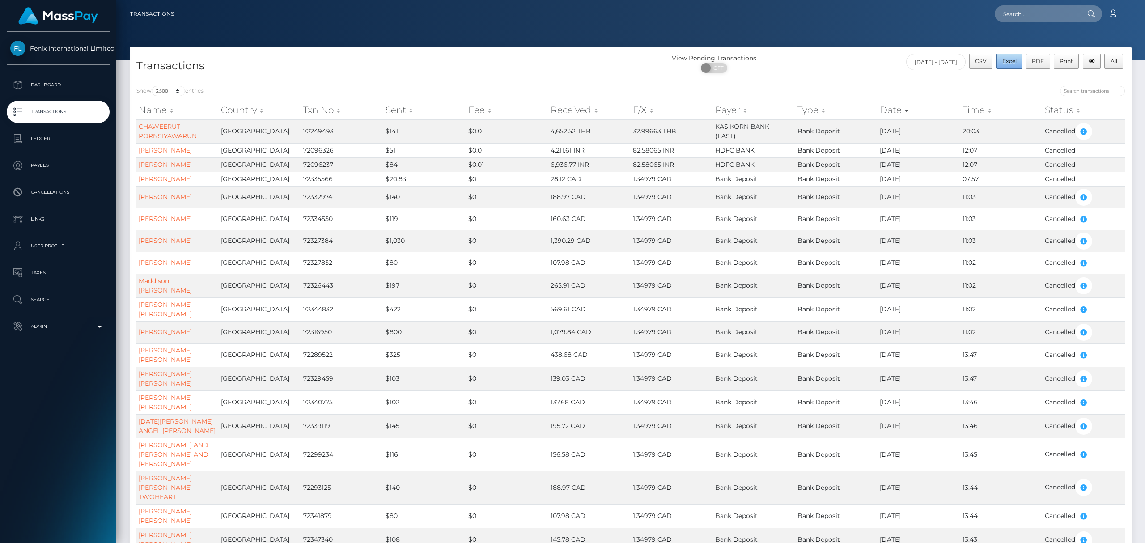
click at [1009, 58] on span "Excel" at bounding box center [1009, 61] width 14 height 7
